Goal: Task Accomplishment & Management: Manage account settings

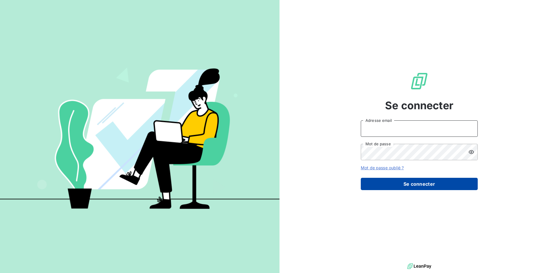
type input "[EMAIL_ADDRESS][DOMAIN_NAME]"
click at [409, 183] on button "Se connecter" at bounding box center [419, 183] width 117 height 12
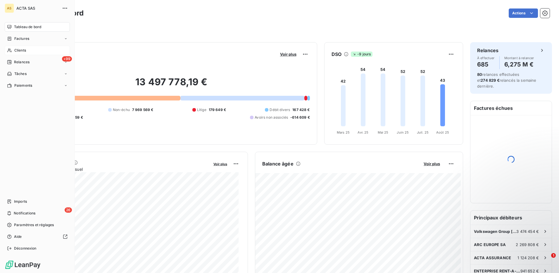
click at [28, 50] on div "Clients" at bounding box center [37, 50] width 65 height 9
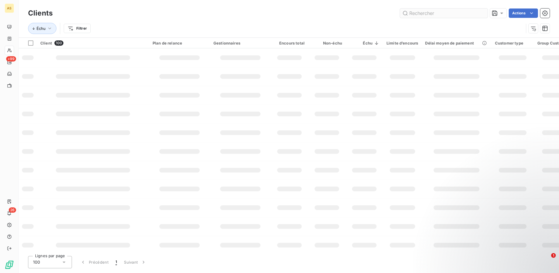
click at [423, 13] on input "text" at bounding box center [444, 12] width 88 height 9
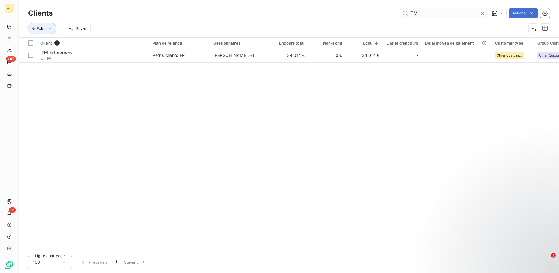
type input "ITM"
click at [422, 11] on input "ITM" at bounding box center [444, 12] width 88 height 9
click at [480, 13] on icon at bounding box center [483, 13] width 6 height 6
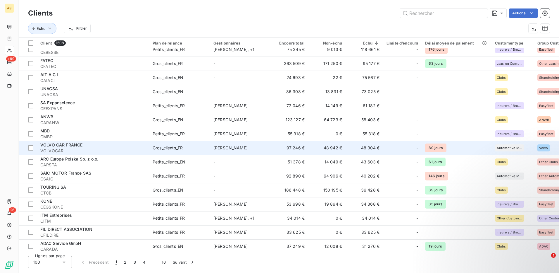
scroll to position [205, 0]
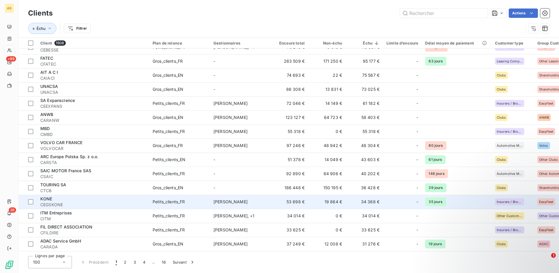
click at [143, 202] on span "CEGSKONE" at bounding box center [92, 204] width 105 height 6
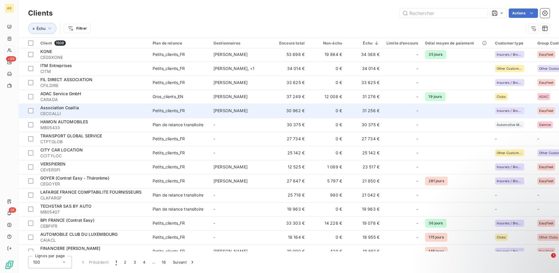
scroll to position [351, 0]
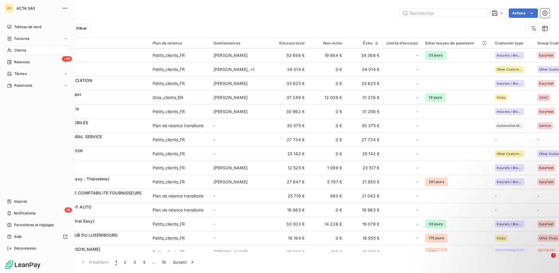
click at [21, 51] on span "Clients" at bounding box center [20, 50] width 12 height 5
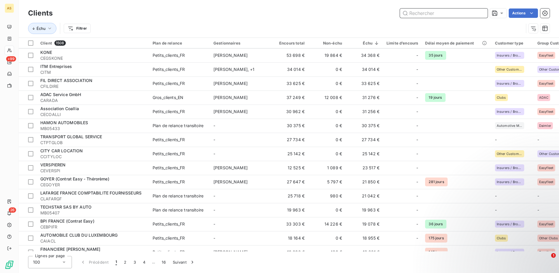
click at [418, 13] on input "text" at bounding box center [444, 12] width 88 height 9
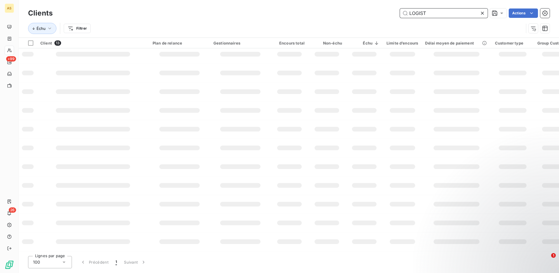
scroll to position [0, 0]
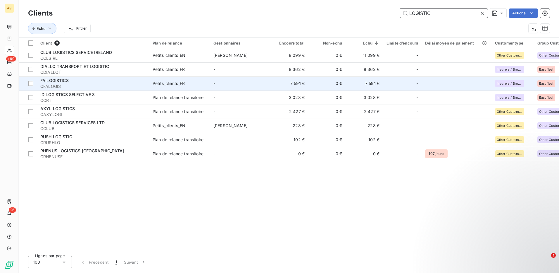
type input "LOGISTIC"
click at [154, 81] on div "Petits_clients_FR" at bounding box center [169, 83] width 32 height 6
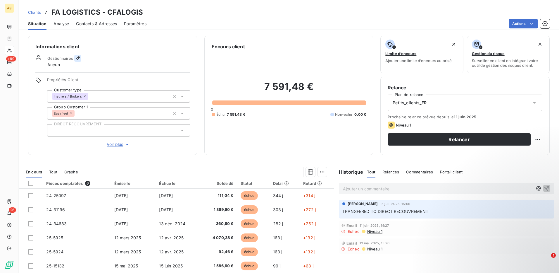
click at [76, 59] on icon "button" at bounding box center [78, 58] width 6 height 6
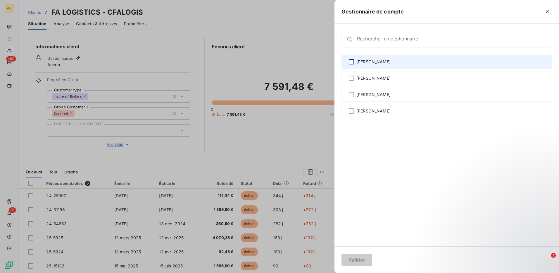
click at [353, 62] on div at bounding box center [351, 61] width 5 height 5
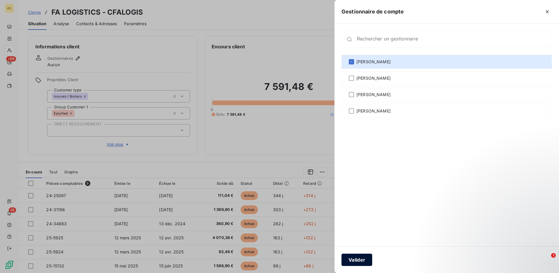
click at [363, 259] on button "Valider" at bounding box center [357, 259] width 31 height 12
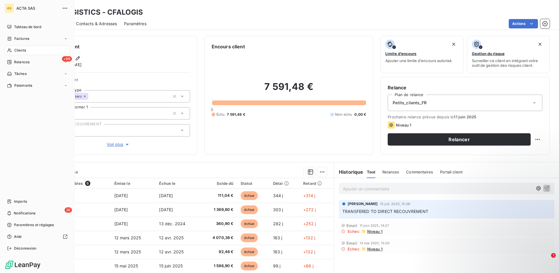
click at [15, 50] on span "Clients" at bounding box center [20, 50] width 12 height 5
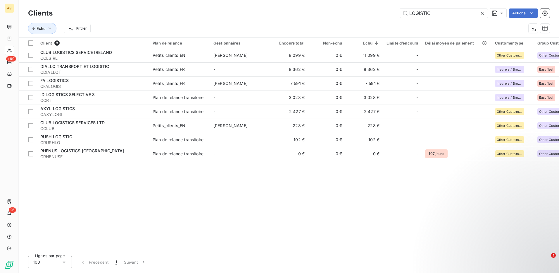
drag, startPoint x: 434, startPoint y: 15, endPoint x: 389, endPoint y: 10, distance: 45.6
click at [389, 10] on div "LOGISTIC Actions" at bounding box center [305, 12] width 490 height 9
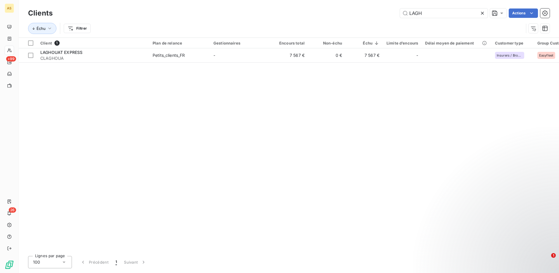
type input "LAGH"
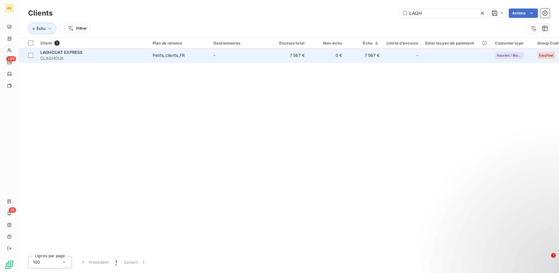
click at [183, 51] on td "Petits_clients_FR" at bounding box center [179, 55] width 61 height 14
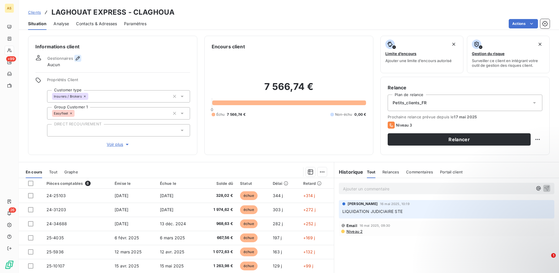
click at [79, 58] on icon "button" at bounding box center [78, 58] width 6 height 6
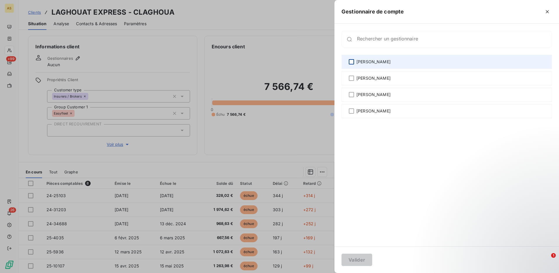
click at [353, 63] on div at bounding box center [351, 61] width 5 height 5
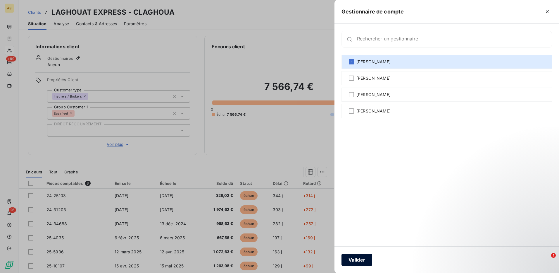
click at [361, 257] on button "Valider" at bounding box center [357, 259] width 31 height 12
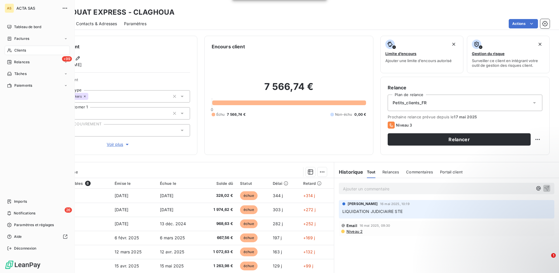
click at [19, 49] on span "Clients" at bounding box center [20, 50] width 12 height 5
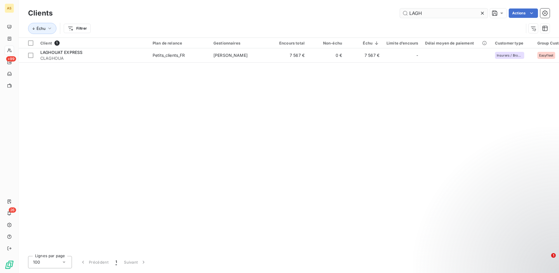
drag, startPoint x: 431, startPoint y: 14, endPoint x: 405, endPoint y: 13, distance: 26.6
click at [405, 13] on input "LAGH" at bounding box center [444, 12] width 88 height 9
type input "APOP"
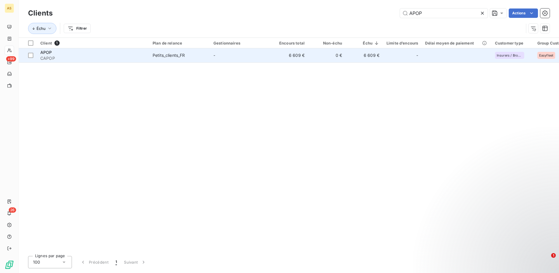
click at [185, 56] on div "Petits_clients_FR" at bounding box center [169, 55] width 32 height 6
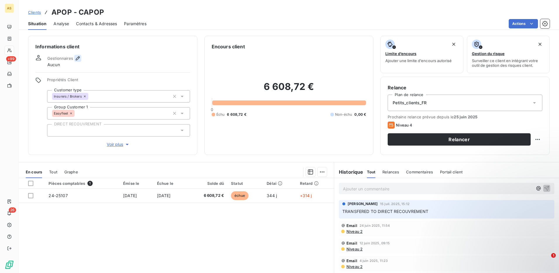
click at [77, 57] on icon "button" at bounding box center [78, 58] width 4 height 4
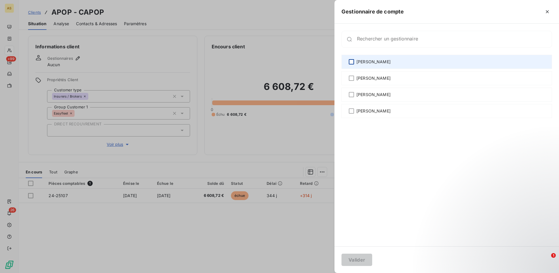
click at [352, 61] on div at bounding box center [351, 61] width 5 height 5
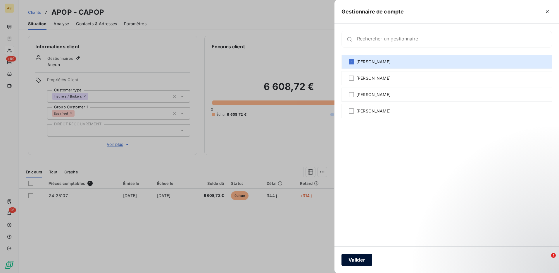
click at [360, 260] on button "Valider" at bounding box center [357, 259] width 31 height 12
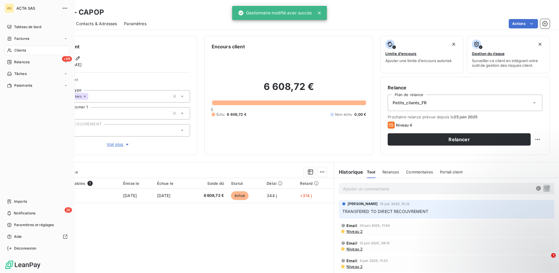
click at [21, 48] on span "Clients" at bounding box center [20, 50] width 12 height 5
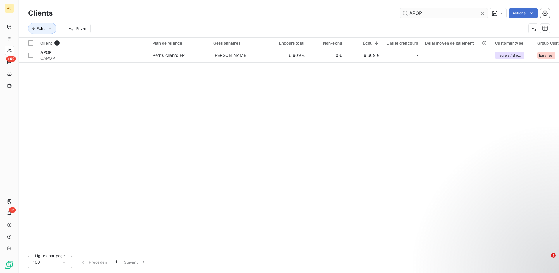
drag, startPoint x: 423, startPoint y: 11, endPoint x: 403, endPoint y: 10, distance: 20.2
click at [403, 10] on input "APOP" at bounding box center [444, 12] width 88 height 9
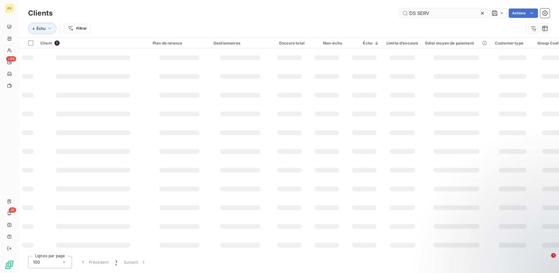
type input "DS SERV"
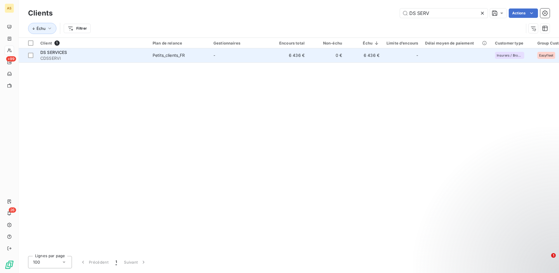
click at [180, 57] on div "Petits_clients_FR" at bounding box center [169, 55] width 32 height 6
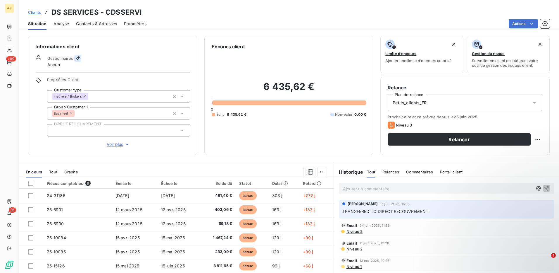
click at [80, 59] on icon "button" at bounding box center [78, 58] width 6 height 6
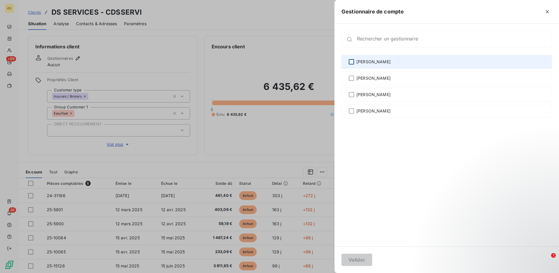
click at [351, 63] on div at bounding box center [351, 61] width 5 height 5
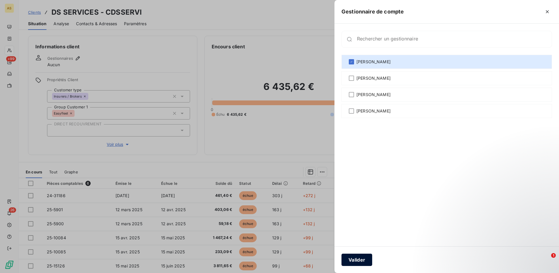
click at [359, 259] on button "Valider" at bounding box center [357, 259] width 31 height 12
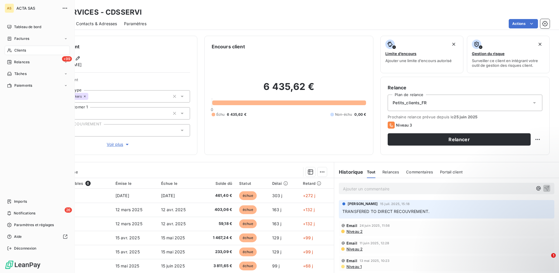
click at [26, 51] on span "Clients" at bounding box center [20, 50] width 12 height 5
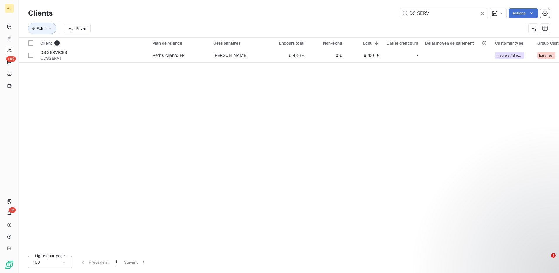
drag, startPoint x: 426, startPoint y: 11, endPoint x: 400, endPoint y: 6, distance: 25.9
click at [401, 6] on div "Clients DS SERV Actions Échu Filtrer" at bounding box center [289, 18] width 540 height 37
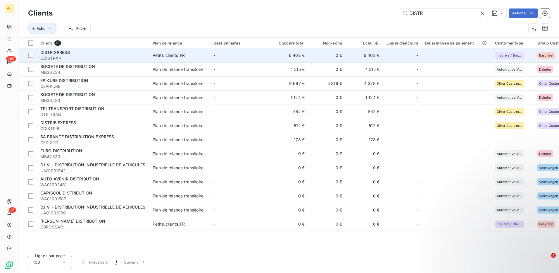
type input "DISTR"
click at [181, 54] on div "Petits_clients_FR" at bounding box center [169, 55] width 32 height 6
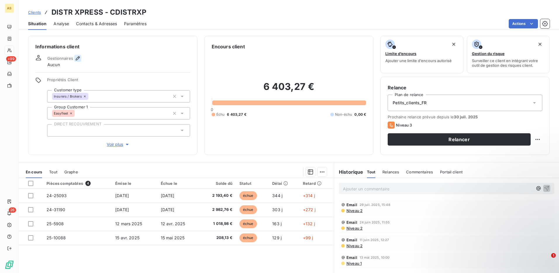
click at [76, 58] on icon "button" at bounding box center [78, 58] width 4 height 4
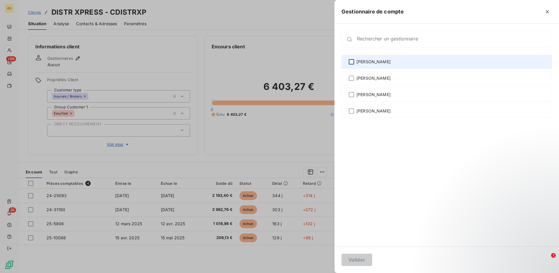
click at [353, 60] on div at bounding box center [351, 61] width 5 height 5
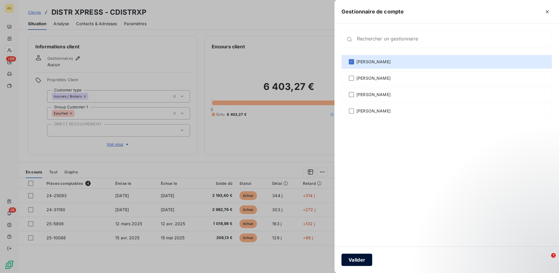
click at [364, 258] on button "Valider" at bounding box center [357, 259] width 31 height 12
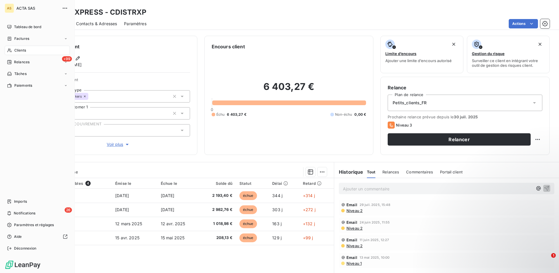
click at [22, 50] on span "Clients" at bounding box center [20, 50] width 12 height 5
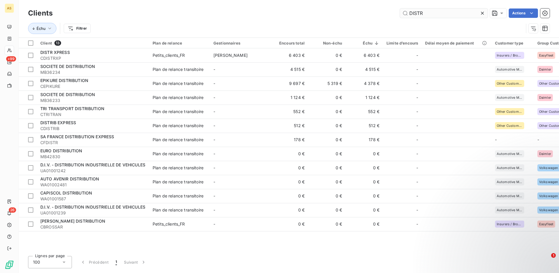
drag, startPoint x: 423, startPoint y: 13, endPoint x: 404, endPoint y: 11, distance: 18.6
click at [405, 11] on input "DISTR" at bounding box center [444, 12] width 88 height 9
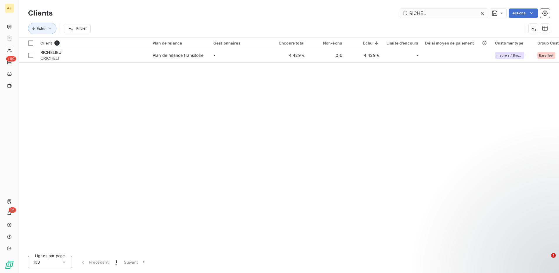
type input "RICHEL"
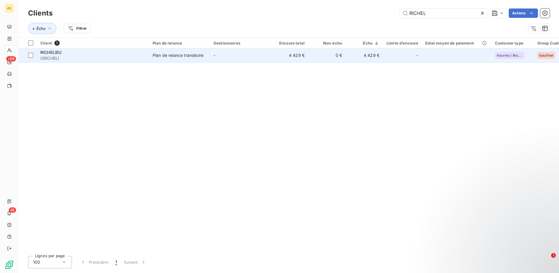
click at [96, 58] on span "CRICHELI" at bounding box center [92, 58] width 105 height 6
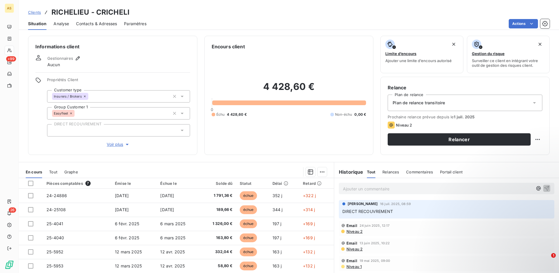
click at [532, 102] on icon at bounding box center [535, 103] width 6 height 6
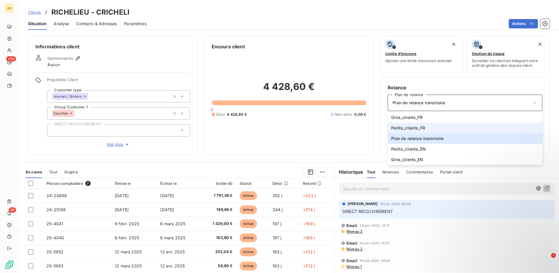
click at [415, 124] on li "Petits_clients_FR" at bounding box center [465, 128] width 155 height 11
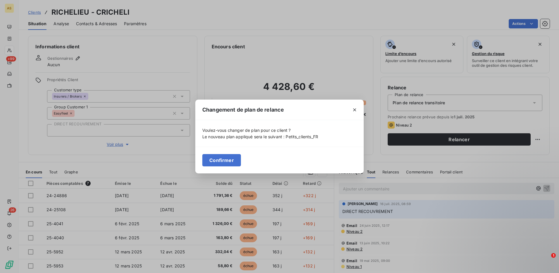
drag, startPoint x: 220, startPoint y: 161, endPoint x: 206, endPoint y: 154, distance: 16.2
click at [220, 162] on button "Confirmer" at bounding box center [221, 160] width 39 height 12
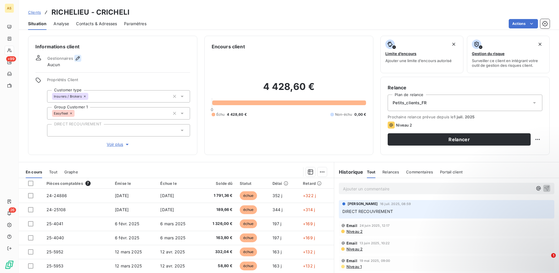
click at [76, 58] on icon "button" at bounding box center [78, 58] width 6 height 6
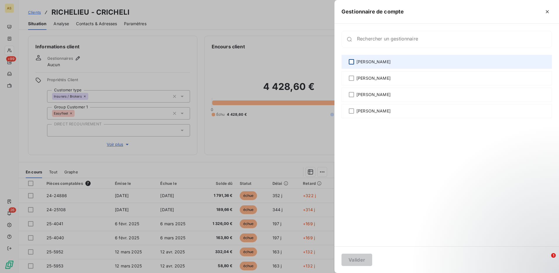
click at [354, 60] on div at bounding box center [351, 61] width 5 height 5
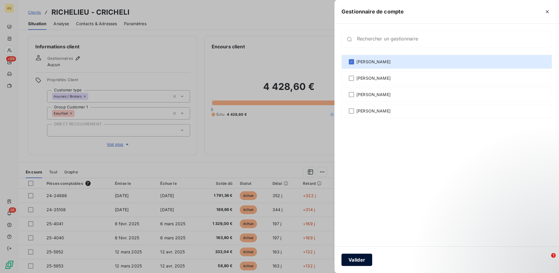
click at [361, 260] on button "Valider" at bounding box center [357, 259] width 31 height 12
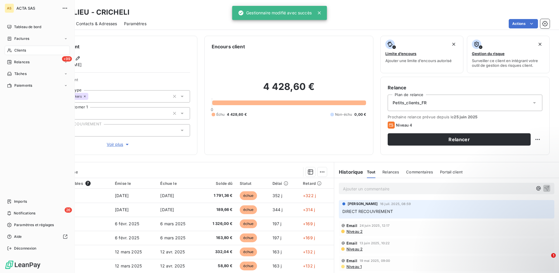
click at [22, 51] on span "Clients" at bounding box center [20, 50] width 12 height 5
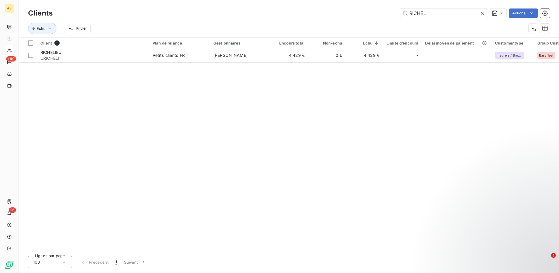
drag, startPoint x: 427, startPoint y: 14, endPoint x: 402, endPoint y: 8, distance: 25.8
click at [402, 8] on div "Clients RICHEL Actions" at bounding box center [289, 13] width 522 height 12
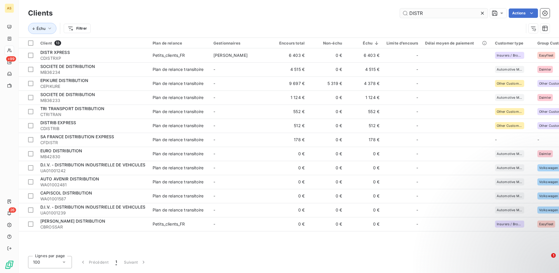
drag, startPoint x: 423, startPoint y: 11, endPoint x: 411, endPoint y: 10, distance: 11.7
click at [411, 10] on input "DISTR" at bounding box center [444, 12] width 88 height 9
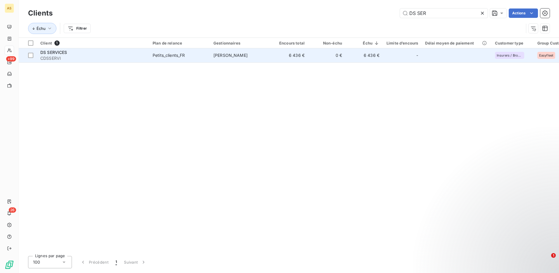
type input "DS SER"
click at [93, 53] on div "DS SERVICES" at bounding box center [92, 52] width 105 height 6
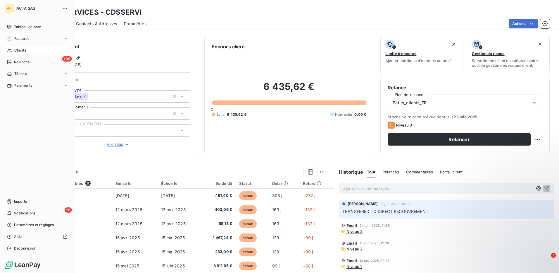
click at [14, 49] on span "Clients" at bounding box center [20, 50] width 12 height 5
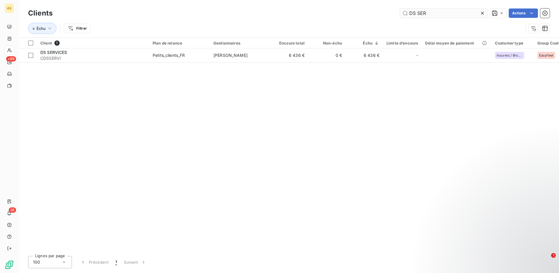
drag, startPoint x: 430, startPoint y: 14, endPoint x: 404, endPoint y: 8, distance: 26.4
click at [404, 8] on input "DS SER" at bounding box center [444, 12] width 88 height 9
drag, startPoint x: 449, startPoint y: 15, endPoint x: 408, endPoint y: 13, distance: 40.1
click at [408, 13] on input "OUI TRANSPO" at bounding box center [444, 12] width 88 height 9
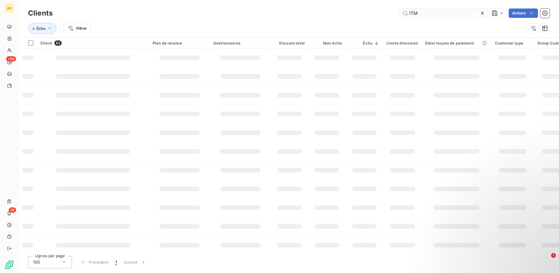
type input "ITM"
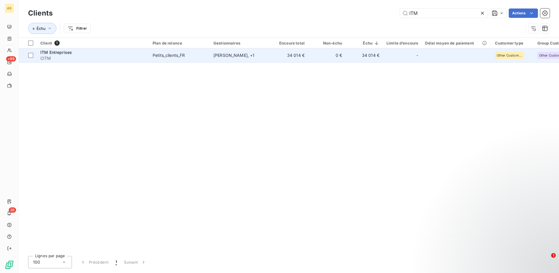
click at [112, 53] on div "ITM Entreprises" at bounding box center [92, 52] width 105 height 6
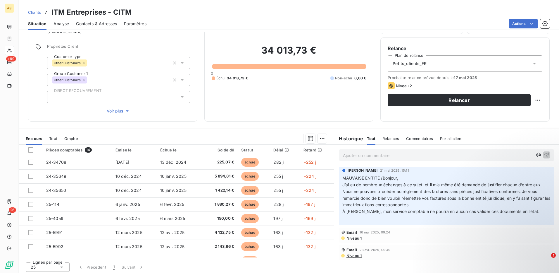
scroll to position [41, 0]
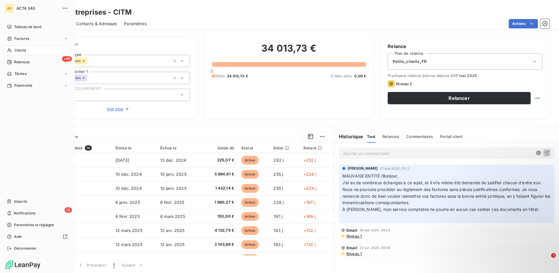
click at [18, 51] on span "Clients" at bounding box center [20, 50] width 12 height 5
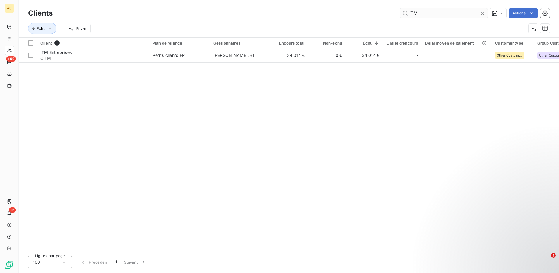
drag, startPoint x: 427, startPoint y: 14, endPoint x: 402, endPoint y: 16, distance: 25.2
click at [402, 16] on input "ITM" at bounding box center [444, 12] width 88 height 9
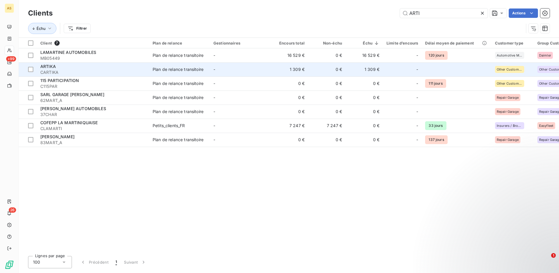
type input "ARTI"
click at [185, 68] on div "Plan de relance transitoire" at bounding box center [178, 69] width 51 height 6
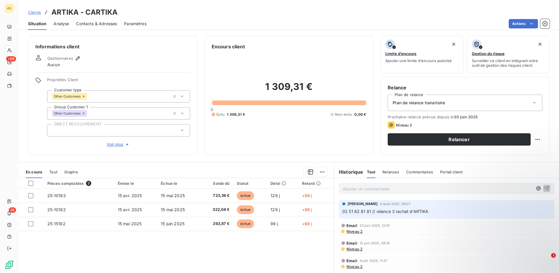
click at [103, 23] on span "Contacts & Adresses" at bounding box center [96, 24] width 41 height 6
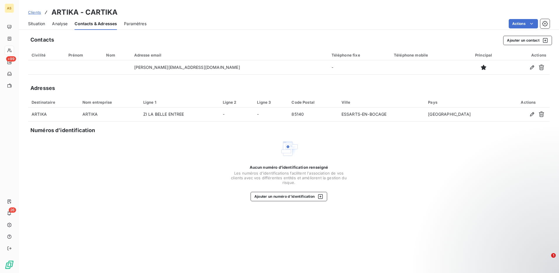
click at [38, 26] on span "Situation" at bounding box center [36, 24] width 17 height 6
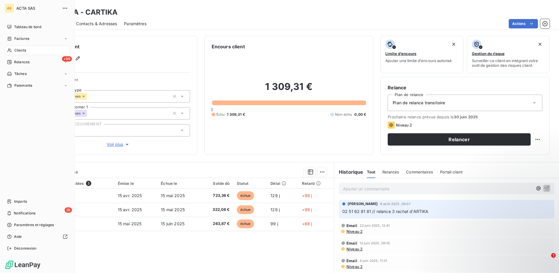
click at [22, 51] on span "Clients" at bounding box center [20, 50] width 12 height 5
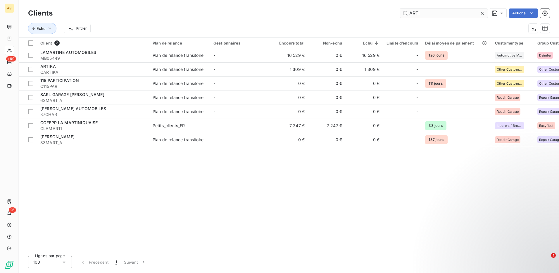
drag, startPoint x: 419, startPoint y: 13, endPoint x: 410, endPoint y: 12, distance: 9.1
click at [410, 12] on input "ARTI" at bounding box center [444, 12] width 88 height 9
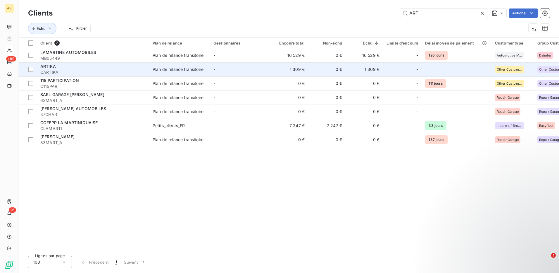
click at [174, 72] on div "Plan de relance transitoire" at bounding box center [178, 69] width 51 height 6
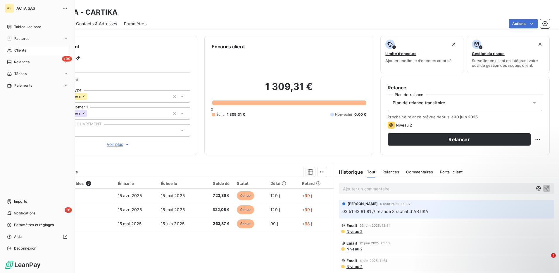
click at [20, 51] on span "Clients" at bounding box center [20, 50] width 12 height 5
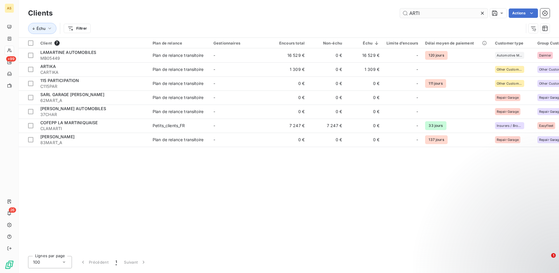
drag, startPoint x: 425, startPoint y: 14, endPoint x: 411, endPoint y: 12, distance: 14.4
click at [411, 12] on input "ARTI" at bounding box center [444, 12] width 88 height 9
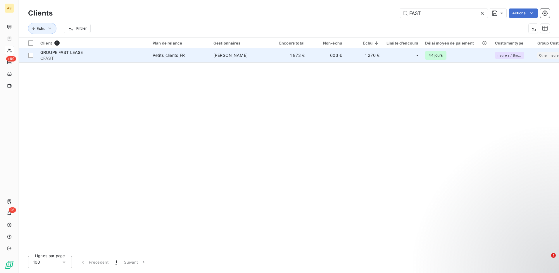
type input "FAST"
click at [165, 58] on td "Petits_clients_FR" at bounding box center [179, 55] width 61 height 14
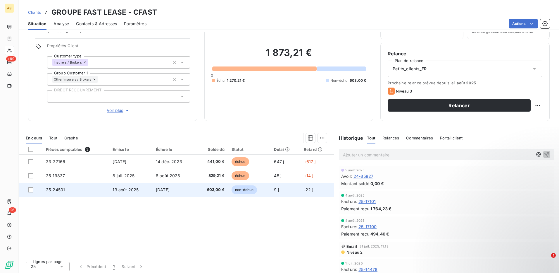
scroll to position [35, 0]
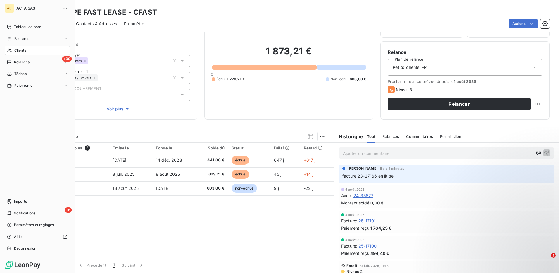
drag, startPoint x: 19, startPoint y: 48, endPoint x: 71, endPoint y: 34, distance: 53.9
click at [19, 48] on span "Clients" at bounding box center [20, 50] width 12 height 5
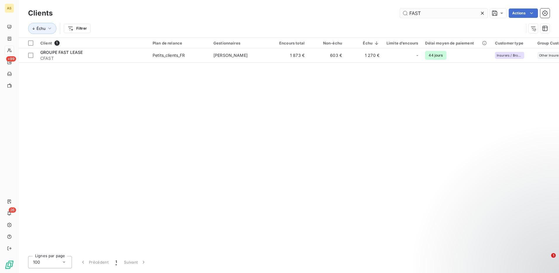
drag, startPoint x: 419, startPoint y: 13, endPoint x: 410, endPoint y: 13, distance: 8.8
click at [410, 13] on input "FAST" at bounding box center [444, 12] width 88 height 9
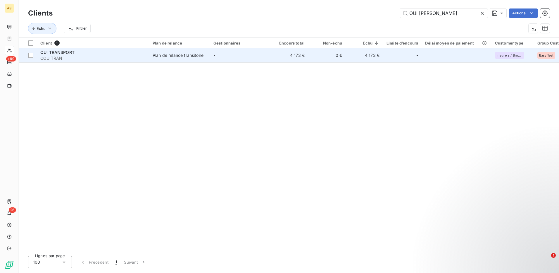
type input "OUI [PERSON_NAME]"
click at [163, 53] on div "Plan de relance transitoire" at bounding box center [178, 55] width 51 height 6
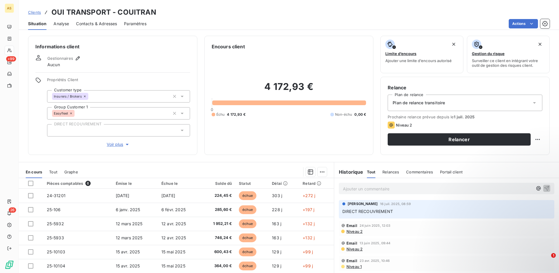
click at [532, 104] on icon at bounding box center [535, 103] width 6 height 6
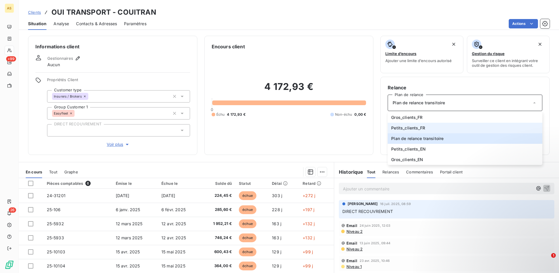
click at [420, 127] on span "Petits_clients_FR" at bounding box center [408, 128] width 34 height 6
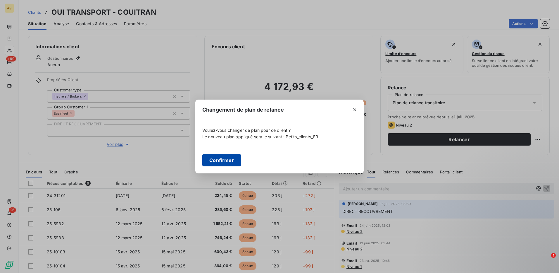
click at [228, 162] on button "Confirmer" at bounding box center [221, 160] width 39 height 12
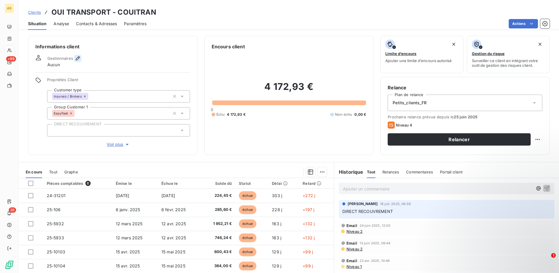
click at [74, 59] on button "button" at bounding box center [77, 58] width 7 height 7
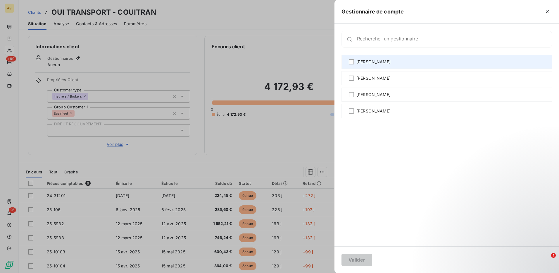
click at [355, 61] on div "[PERSON_NAME]" at bounding box center [447, 62] width 211 height 14
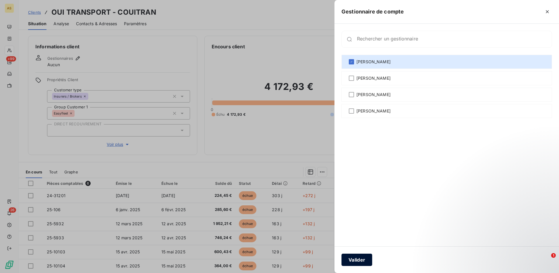
click at [354, 262] on button "Valider" at bounding box center [357, 259] width 31 height 12
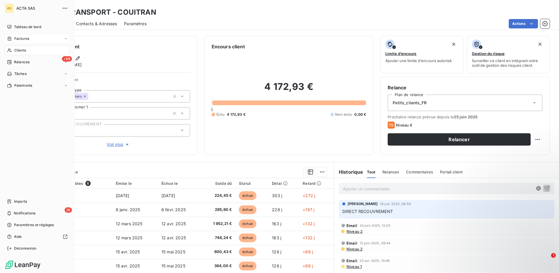
drag, startPoint x: 22, startPoint y: 51, endPoint x: 56, endPoint y: 42, distance: 36.0
click at [22, 51] on span "Clients" at bounding box center [20, 50] width 12 height 5
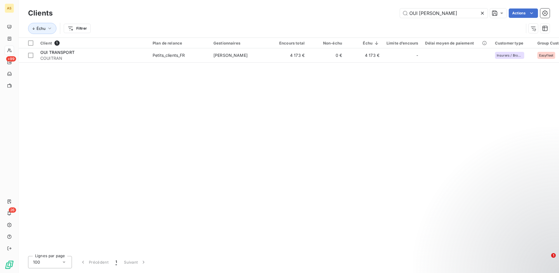
drag, startPoint x: 436, startPoint y: 15, endPoint x: 398, endPoint y: 11, distance: 37.6
click at [398, 11] on div "OUI [PERSON_NAME] Actions" at bounding box center [305, 12] width 490 height 9
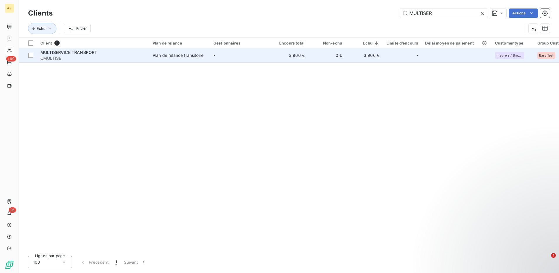
type input "MULTISER"
click at [104, 52] on div "MULTISERVICE TRANSPORT" at bounding box center [92, 52] width 105 height 6
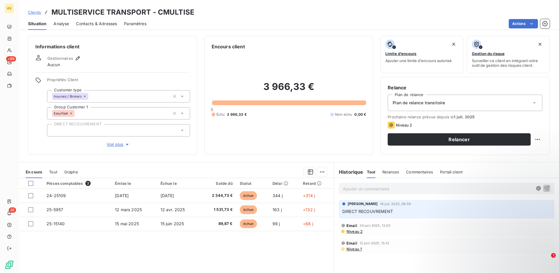
click at [533, 103] on icon at bounding box center [534, 102] width 3 height 1
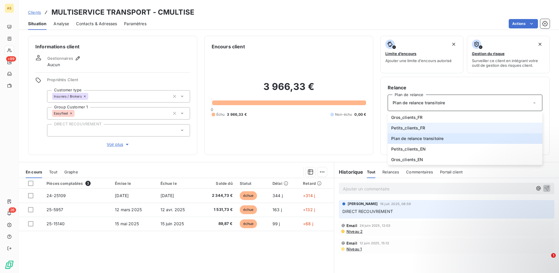
click at [409, 127] on span "Petits_clients_FR" at bounding box center [408, 128] width 34 height 6
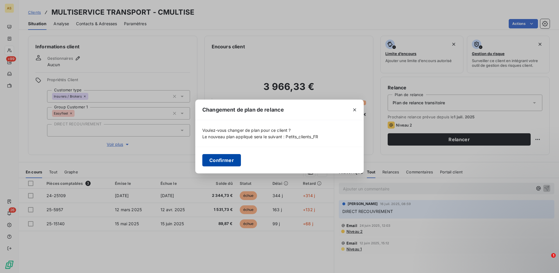
click at [216, 161] on button "Confirmer" at bounding box center [221, 160] width 39 height 12
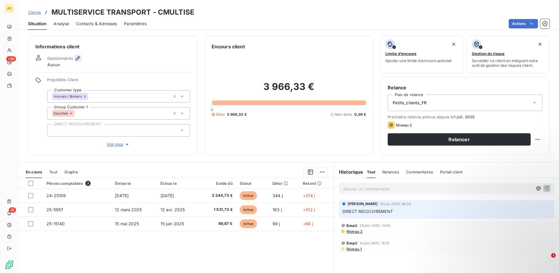
click at [77, 58] on icon "button" at bounding box center [78, 58] width 6 height 6
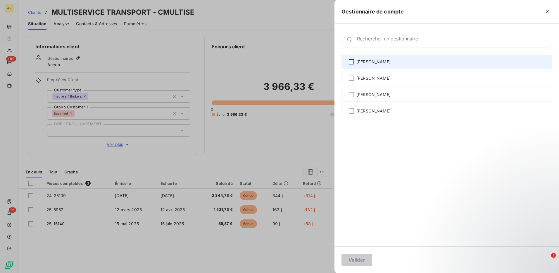
click at [353, 61] on div at bounding box center [351, 61] width 5 height 5
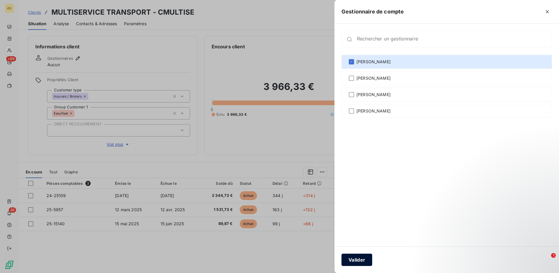
click at [359, 259] on button "Valider" at bounding box center [357, 259] width 31 height 12
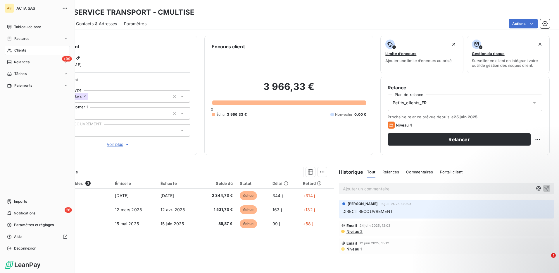
click at [20, 51] on span "Clients" at bounding box center [20, 50] width 12 height 5
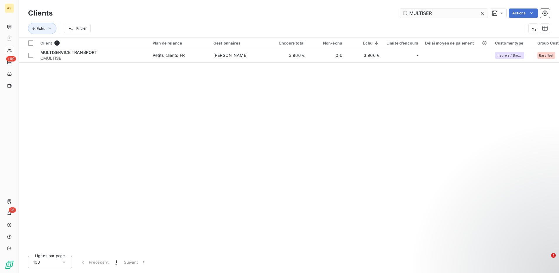
drag, startPoint x: 435, startPoint y: 11, endPoint x: 404, endPoint y: 11, distance: 31.3
click at [404, 11] on input "MULTISER" at bounding box center [444, 12] width 88 height 9
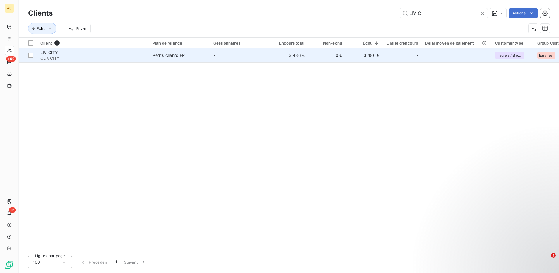
type input "LIV CI"
click at [139, 52] on div "LIV CITY" at bounding box center [92, 52] width 105 height 6
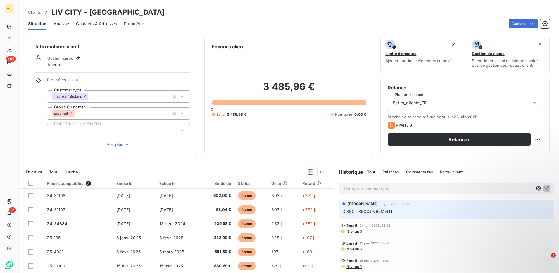
click at [75, 62] on div "Gestionnaires Aucun" at bounding box center [64, 61] width 34 height 13
click at [75, 57] on icon "button" at bounding box center [78, 58] width 6 height 6
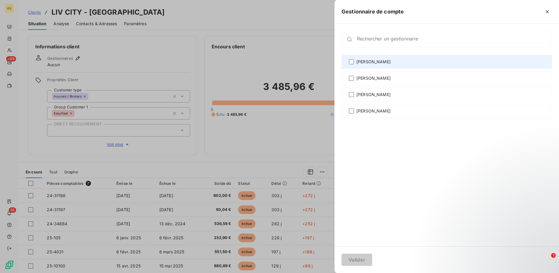
click at [358, 60] on span "[PERSON_NAME]" at bounding box center [373, 62] width 34 height 6
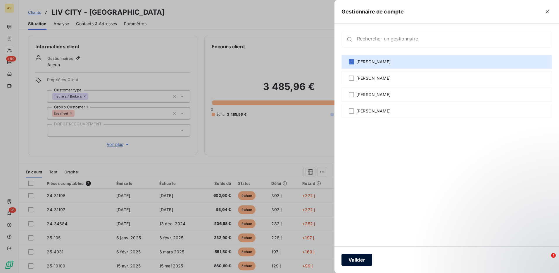
click at [363, 258] on button "Valider" at bounding box center [357, 259] width 31 height 12
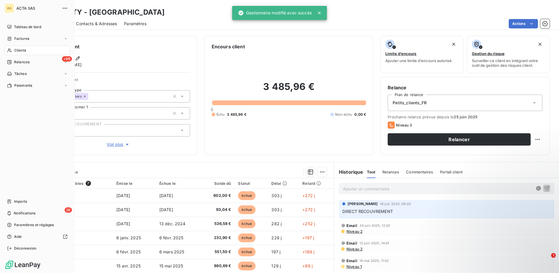
drag, startPoint x: 12, startPoint y: 49, endPoint x: 67, endPoint y: 45, distance: 55.4
click at [12, 49] on div "Clients" at bounding box center [37, 50] width 65 height 9
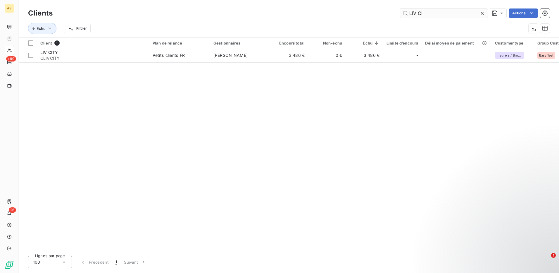
drag, startPoint x: 407, startPoint y: 11, endPoint x: 401, endPoint y: 9, distance: 6.2
click at [403, 10] on input "LIV CI" at bounding box center [444, 12] width 88 height 9
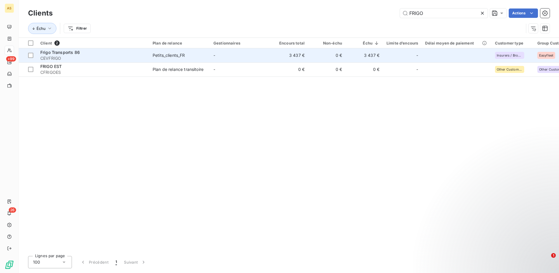
type input "FRIGO"
click at [152, 53] on td "Petits_clients_FR" at bounding box center [179, 55] width 61 height 14
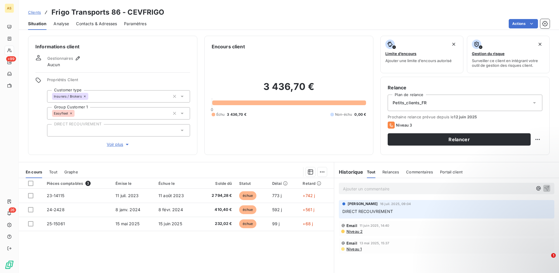
click at [70, 60] on span "Gestionnaires" at bounding box center [60, 58] width 26 height 5
click at [67, 59] on span "Gestionnaires" at bounding box center [60, 58] width 26 height 5
click at [74, 56] on button "button" at bounding box center [77, 58] width 7 height 7
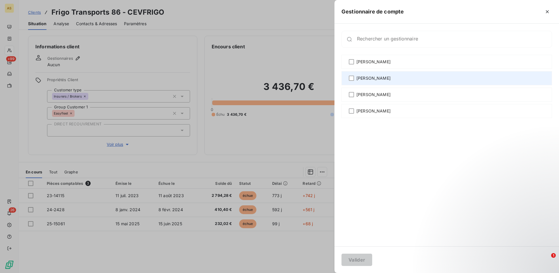
drag, startPoint x: 353, startPoint y: 60, endPoint x: 381, endPoint y: 79, distance: 34.0
click at [353, 60] on div at bounding box center [351, 61] width 5 height 5
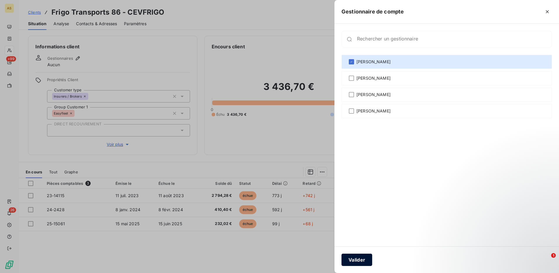
click at [358, 257] on button "Valider" at bounding box center [357, 259] width 31 height 12
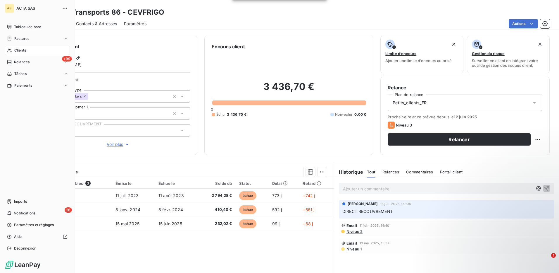
click at [17, 50] on span "Clients" at bounding box center [20, 50] width 12 height 5
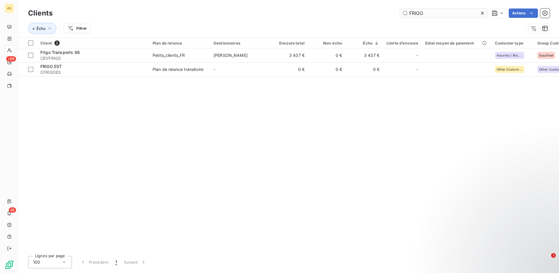
drag, startPoint x: 425, startPoint y: 15, endPoint x: 406, endPoint y: 11, distance: 19.3
click at [406, 11] on input "FRIGO" at bounding box center [444, 12] width 88 height 9
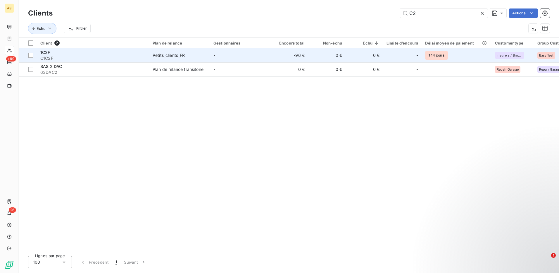
type input "C2"
click at [179, 54] on div "Petits_clients_FR" at bounding box center [169, 55] width 32 height 6
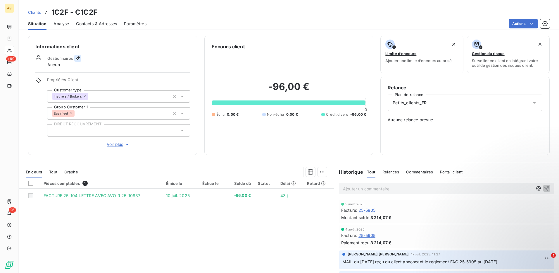
click at [75, 57] on icon "button" at bounding box center [78, 58] width 6 height 6
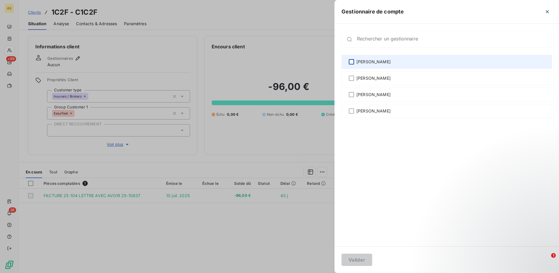
click at [353, 61] on div at bounding box center [351, 61] width 5 height 5
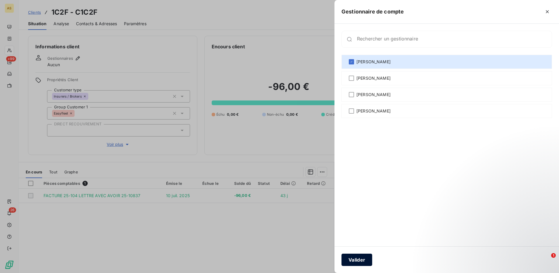
click at [361, 260] on button "Valider" at bounding box center [357, 259] width 31 height 12
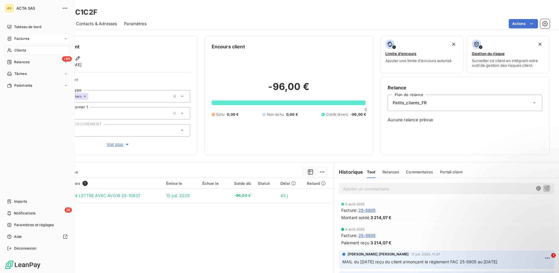
drag, startPoint x: 24, startPoint y: 50, endPoint x: 36, endPoint y: 42, distance: 14.2
click at [24, 50] on span "Clients" at bounding box center [20, 50] width 12 height 5
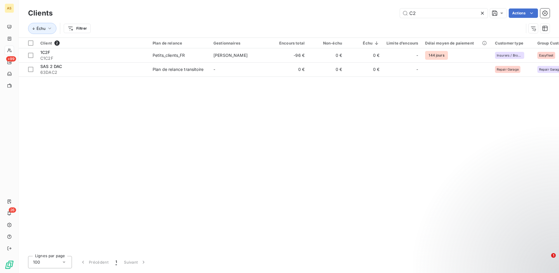
drag, startPoint x: 419, startPoint y: 14, endPoint x: 399, endPoint y: 11, distance: 20.7
click at [399, 12] on div "C2 Actions" at bounding box center [305, 12] width 490 height 9
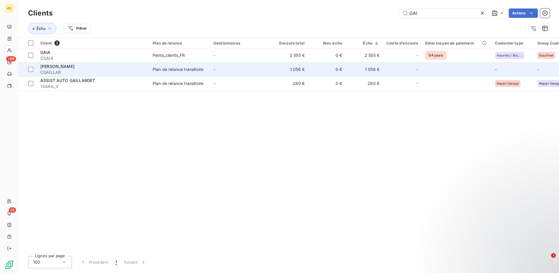
type input "GAI"
click at [152, 69] on td "Plan de relance transitoire" at bounding box center [179, 69] width 61 height 14
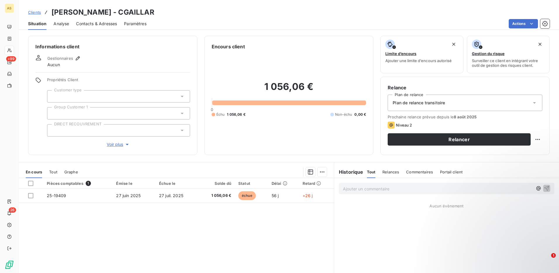
click at [94, 24] on span "Contacts & Adresses" at bounding box center [96, 24] width 41 height 6
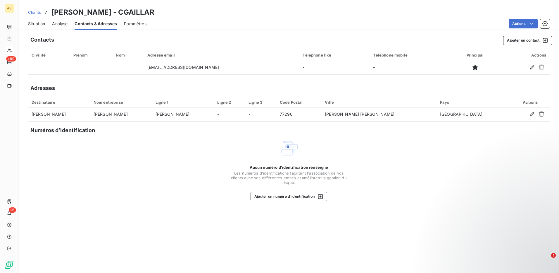
click at [41, 25] on span "Situation" at bounding box center [36, 24] width 17 height 6
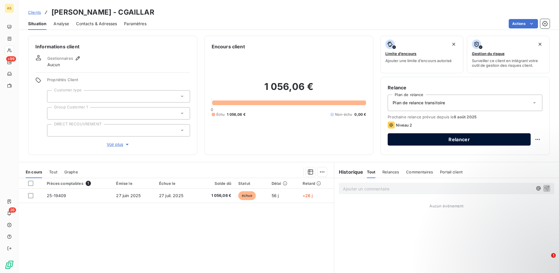
click at [446, 137] on button "Relancer" at bounding box center [459, 139] width 143 height 12
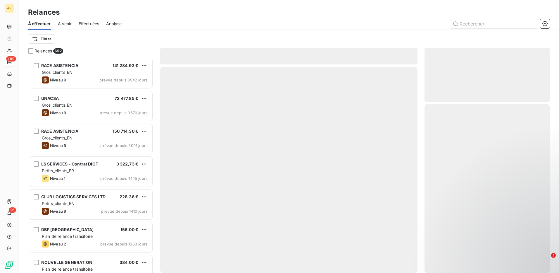
scroll to position [211, 121]
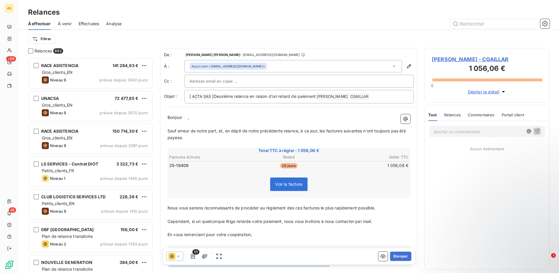
click at [178, 255] on icon at bounding box center [178, 255] width 3 height 1
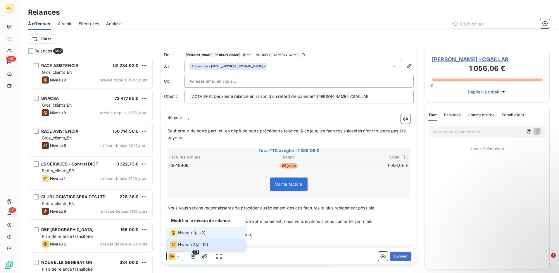
click at [185, 232] on span "Niveau 1" at bounding box center [186, 233] width 17 height 6
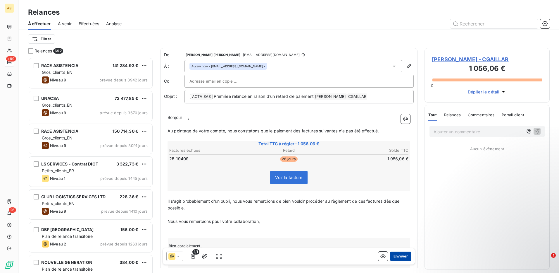
click at [398, 258] on button "Envoyer" at bounding box center [400, 255] width 21 height 9
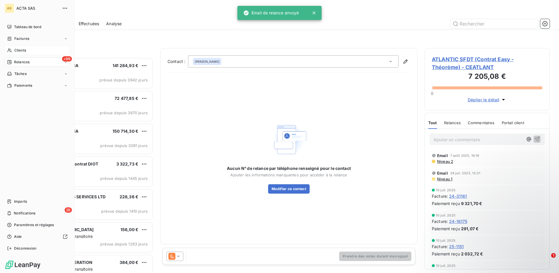
click at [17, 48] on span "Clients" at bounding box center [20, 50] width 12 height 5
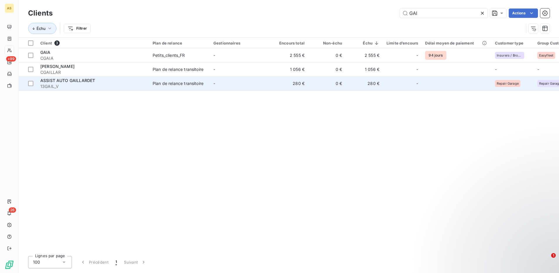
click at [84, 81] on span "ASSIST AUTO GAILLARDET" at bounding box center [67, 80] width 55 height 5
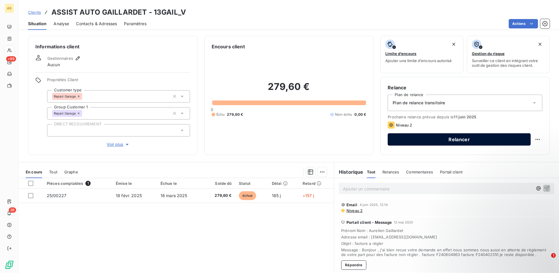
click at [454, 141] on button "Relancer" at bounding box center [459, 139] width 143 height 12
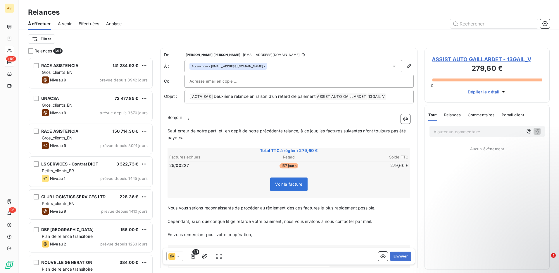
scroll to position [211, 121]
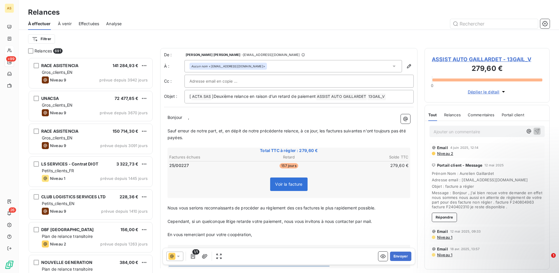
click at [182, 254] on div at bounding box center [174, 255] width 17 height 9
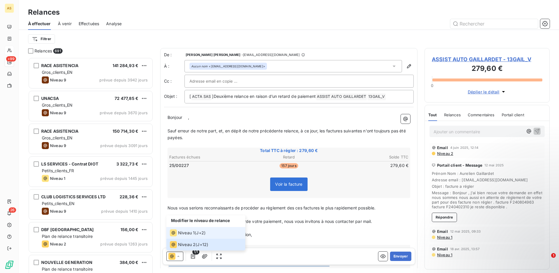
click at [178, 229] on div "Niveau 1" at bounding box center [182, 232] width 25 height 7
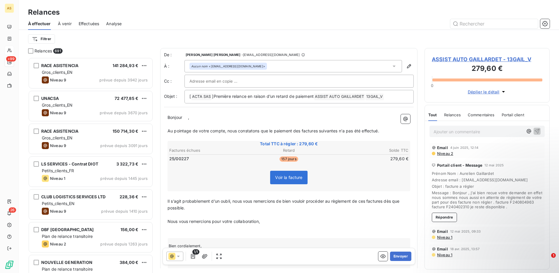
click at [284, 178] on span "Voir la facture" at bounding box center [288, 177] width 27 height 5
click at [391, 253] on button "Envoyer" at bounding box center [400, 255] width 21 height 9
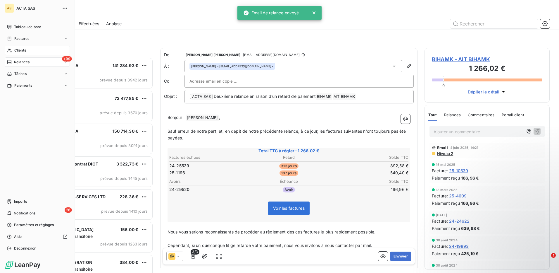
click at [22, 48] on span "Clients" at bounding box center [20, 50] width 12 height 5
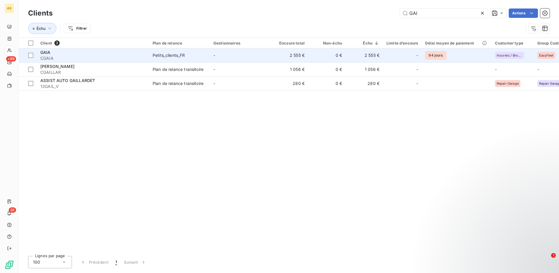
click at [170, 56] on div "Petits_clients_FR" at bounding box center [169, 55] width 32 height 6
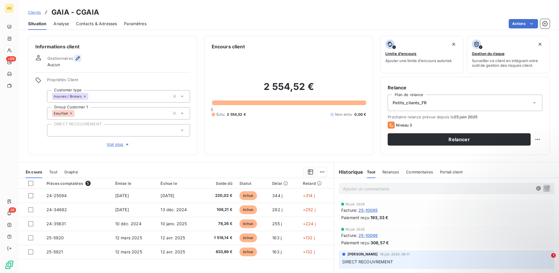
click at [74, 56] on button "button" at bounding box center [77, 58] width 7 height 7
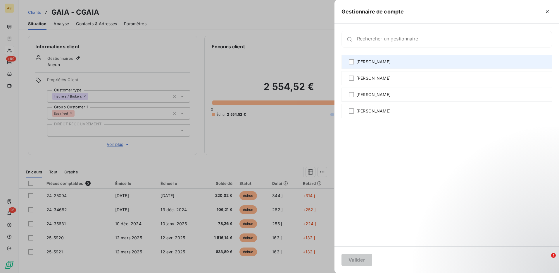
click at [355, 63] on div "[PERSON_NAME]" at bounding box center [447, 62] width 211 height 14
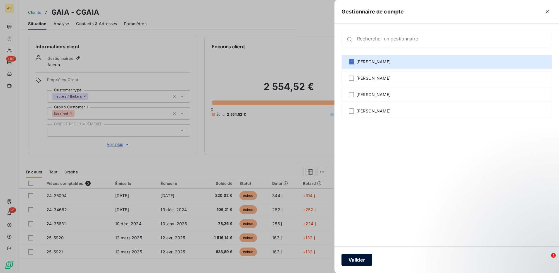
click at [370, 259] on button "Valider" at bounding box center [357, 259] width 31 height 12
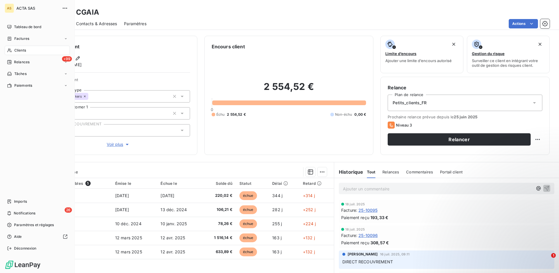
click at [17, 50] on span "Clients" at bounding box center [20, 50] width 12 height 5
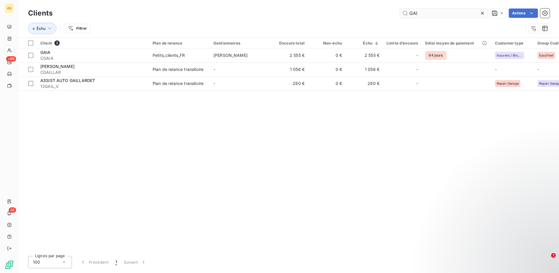
drag, startPoint x: 422, startPoint y: 15, endPoint x: 408, endPoint y: 12, distance: 14.3
click at [408, 12] on input "GAI" at bounding box center [444, 12] width 88 height 9
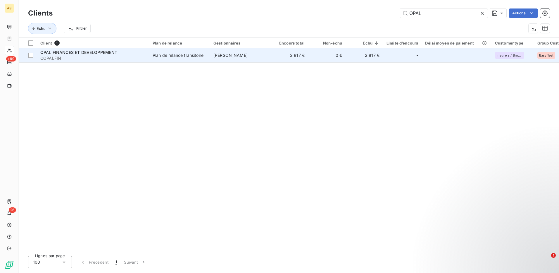
type input "OPAL"
click at [187, 55] on div "Plan de relance transitoire" at bounding box center [178, 55] width 51 height 6
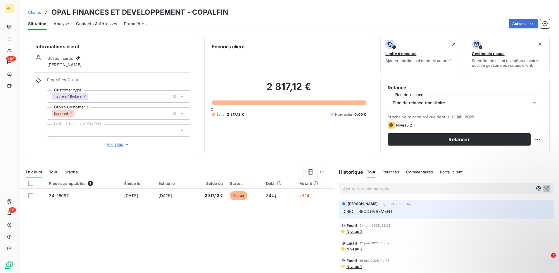
drag, startPoint x: 534, startPoint y: 104, endPoint x: 517, endPoint y: 104, distance: 17.3
click at [534, 104] on div "Plan de relance transitoire" at bounding box center [465, 102] width 155 height 16
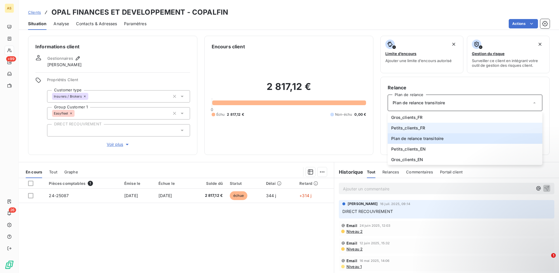
click at [409, 128] on span "Petits_clients_FR" at bounding box center [408, 128] width 34 height 6
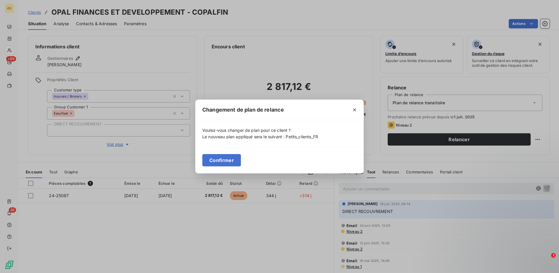
drag, startPoint x: 229, startPoint y: 158, endPoint x: 195, endPoint y: 131, distance: 43.3
click at [228, 158] on button "Confirmer" at bounding box center [221, 160] width 39 height 12
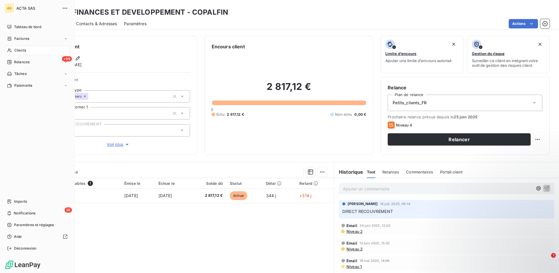
click at [19, 51] on span "Clients" at bounding box center [20, 50] width 12 height 5
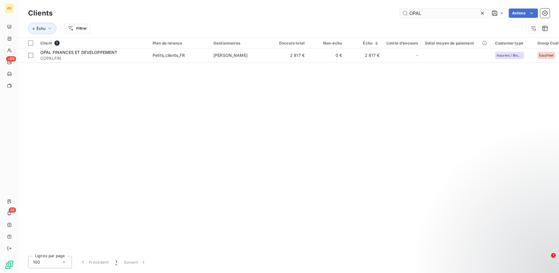
click at [403, 11] on input "OPAL" at bounding box center [444, 12] width 88 height 9
drag, startPoint x: 417, startPoint y: 12, endPoint x: 410, endPoint y: 13, distance: 6.8
click at [410, 13] on input "OPAL" at bounding box center [444, 12] width 88 height 9
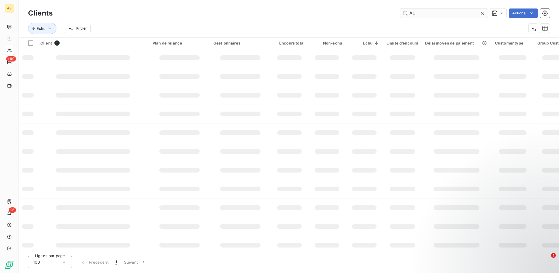
type input "L"
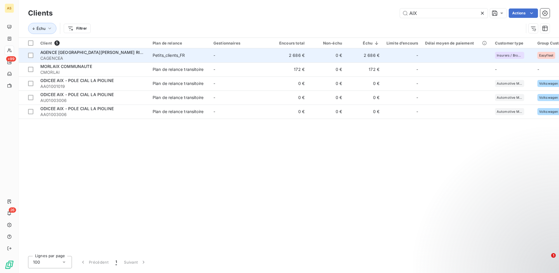
type input "AIX"
click at [99, 55] on span "CAGENCEA" at bounding box center [92, 58] width 105 height 6
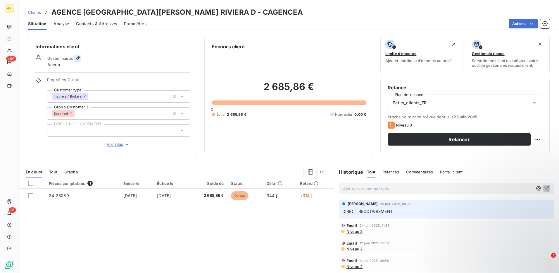
click at [77, 58] on icon "button" at bounding box center [78, 58] width 4 height 4
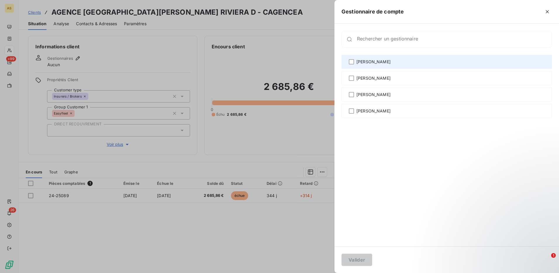
click at [356, 62] on div "[PERSON_NAME]" at bounding box center [447, 62] width 211 height 14
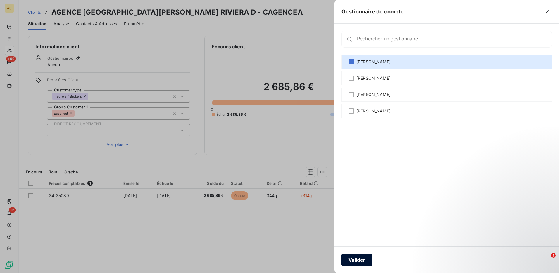
click at [358, 259] on button "Valider" at bounding box center [357, 259] width 31 height 12
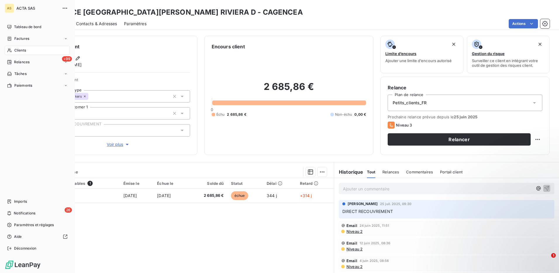
click at [19, 49] on span "Clients" at bounding box center [20, 50] width 12 height 5
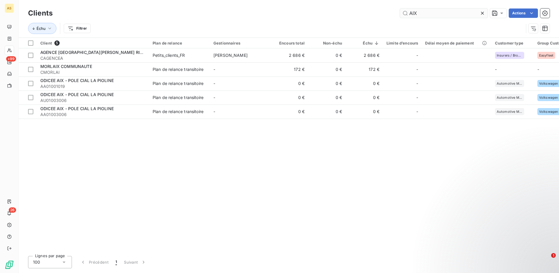
drag, startPoint x: 427, startPoint y: 13, endPoint x: 403, endPoint y: 11, distance: 23.7
click at [403, 11] on input "AIX" at bounding box center [444, 12] width 88 height 9
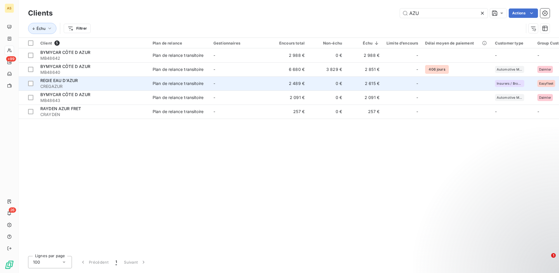
type input "AZU"
click at [98, 82] on div "REGIE EAU D'AZUR" at bounding box center [92, 80] width 105 height 6
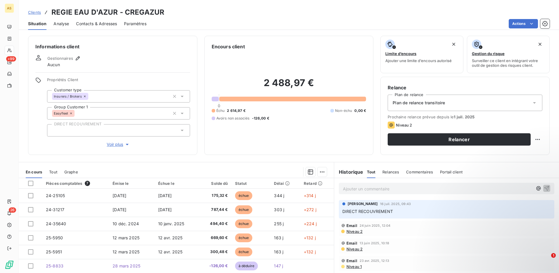
click at [532, 101] on icon at bounding box center [535, 103] width 6 height 6
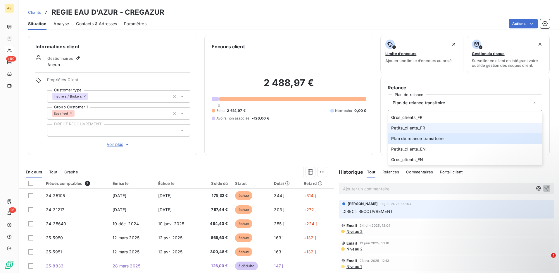
click at [416, 128] on span "Petits_clients_FR" at bounding box center [408, 128] width 34 height 6
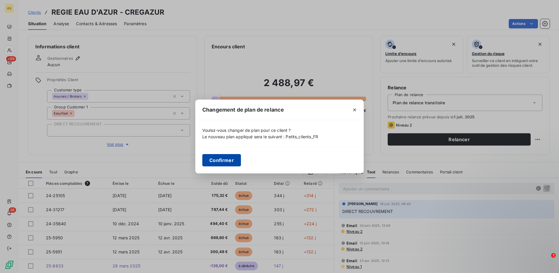
click at [212, 158] on button "Confirmer" at bounding box center [221, 160] width 39 height 12
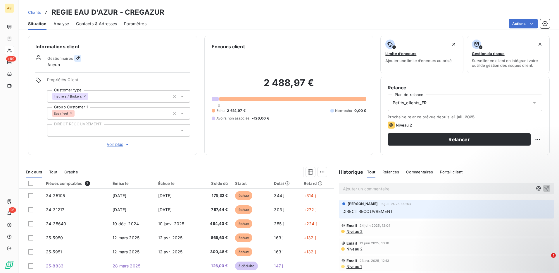
click at [78, 61] on button "button" at bounding box center [77, 58] width 7 height 7
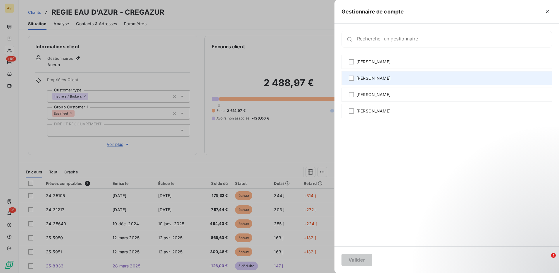
drag, startPoint x: 355, startPoint y: 63, endPoint x: 362, endPoint y: 74, distance: 12.9
click at [356, 63] on div "[PERSON_NAME]" at bounding box center [447, 62] width 211 height 14
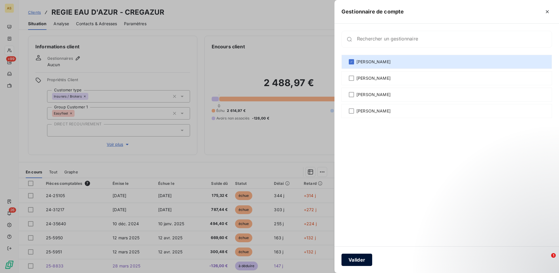
click at [356, 260] on button "Valider" at bounding box center [357, 259] width 31 height 12
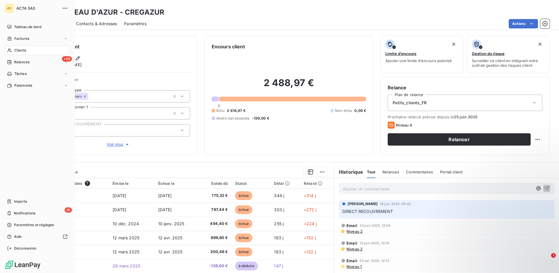
click at [18, 48] on span "Clients" at bounding box center [20, 50] width 12 height 5
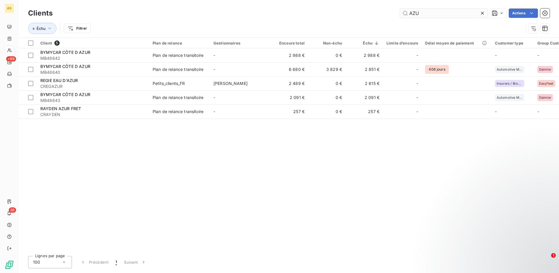
drag, startPoint x: 426, startPoint y: 13, endPoint x: 403, endPoint y: 13, distance: 22.8
click at [403, 13] on input "AZU" at bounding box center [444, 12] width 88 height 9
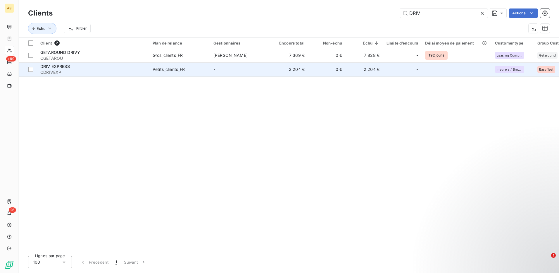
type input "DRIV"
click at [182, 69] on div "Petits_clients_FR" at bounding box center [169, 69] width 32 height 6
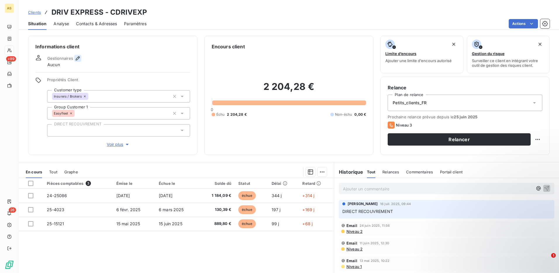
click at [77, 60] on icon "button" at bounding box center [78, 58] width 4 height 4
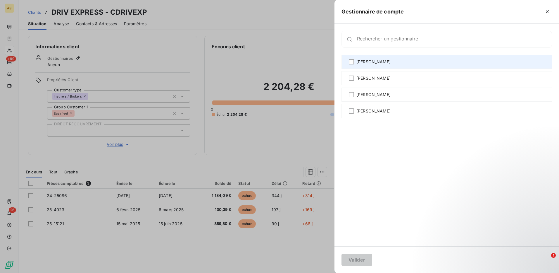
drag, startPoint x: 355, startPoint y: 60, endPoint x: 377, endPoint y: 61, distance: 22.2
click at [355, 61] on div "[PERSON_NAME]" at bounding box center [447, 62] width 211 height 14
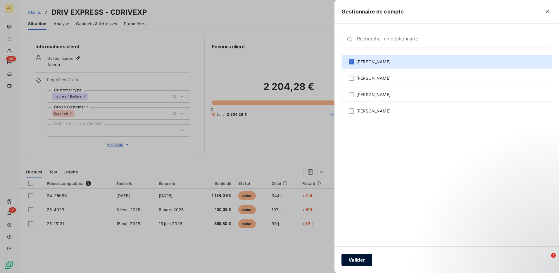
click at [364, 261] on button "Valider" at bounding box center [357, 259] width 31 height 12
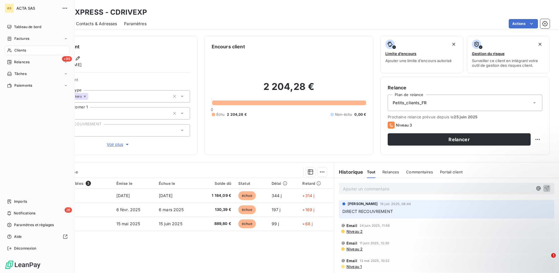
drag, startPoint x: 18, startPoint y: 51, endPoint x: 53, endPoint y: 48, distance: 34.9
click at [18, 51] on span "Clients" at bounding box center [20, 50] width 12 height 5
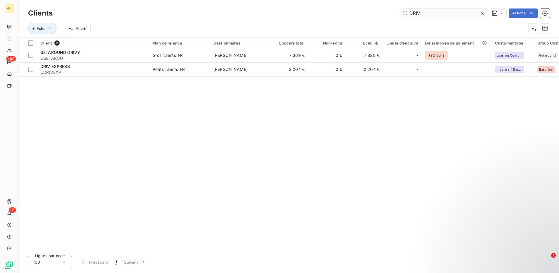
drag, startPoint x: 426, startPoint y: 14, endPoint x: 405, endPoint y: 14, distance: 20.8
click at [405, 14] on input "DRIV" at bounding box center [444, 12] width 88 height 9
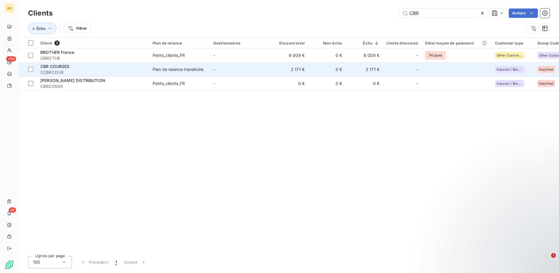
type input "CBR"
click at [166, 67] on div "Plan de relance transitoire" at bounding box center [178, 69] width 51 height 6
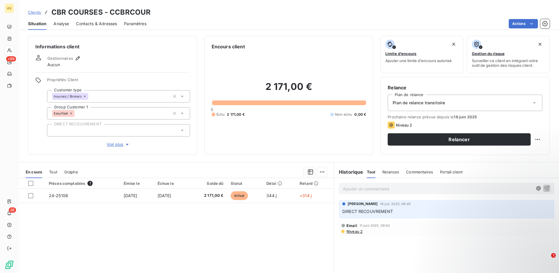
click at [533, 101] on icon at bounding box center [535, 103] width 6 height 6
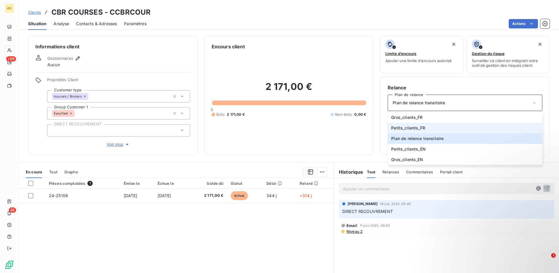
click at [411, 129] on span "Petits_clients_FR" at bounding box center [408, 128] width 34 height 6
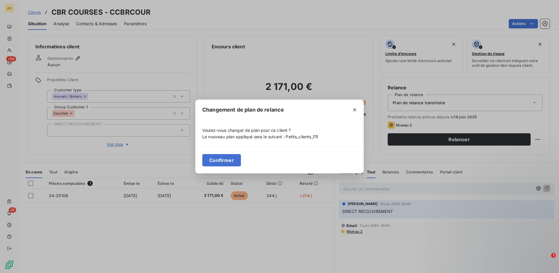
click at [218, 156] on button "Confirmer" at bounding box center [221, 160] width 39 height 12
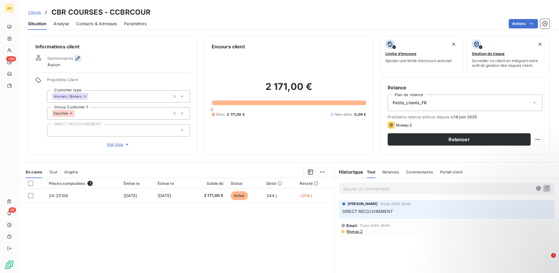
click at [80, 59] on icon "button" at bounding box center [78, 58] width 6 height 6
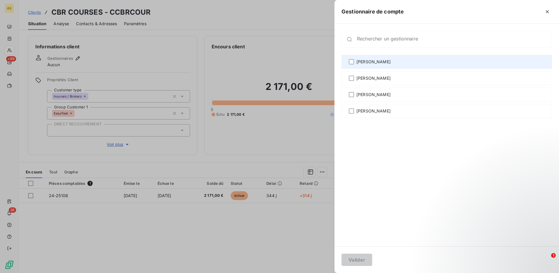
click at [355, 61] on div "[PERSON_NAME]" at bounding box center [447, 62] width 211 height 14
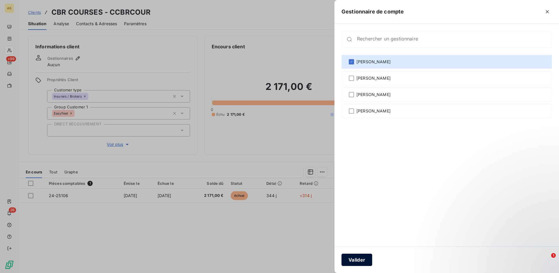
click at [359, 263] on button "Valider" at bounding box center [357, 259] width 31 height 12
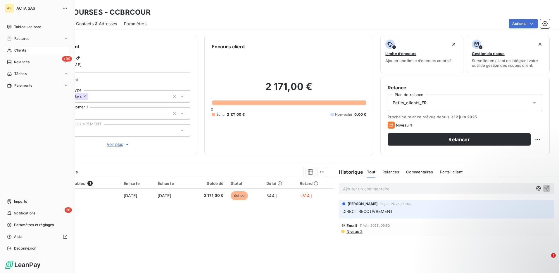
click at [20, 49] on span "Clients" at bounding box center [20, 50] width 12 height 5
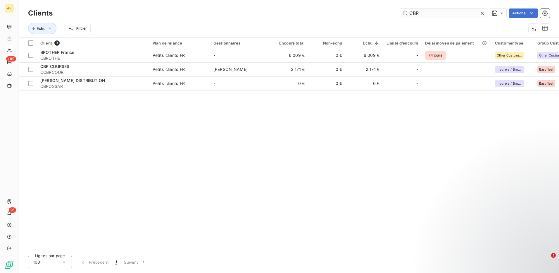
drag, startPoint x: 422, startPoint y: 11, endPoint x: 403, endPoint y: 12, distance: 19.7
click at [403, 12] on input "CBR" at bounding box center [444, 12] width 88 height 9
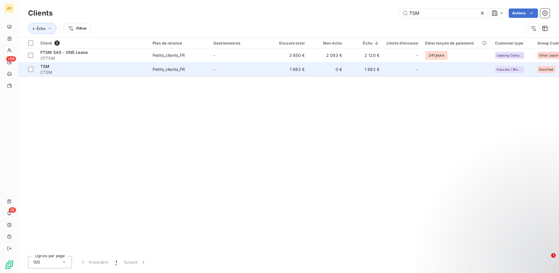
type input "TSM"
click at [173, 68] on div "Petits_clients_FR" at bounding box center [169, 69] width 32 height 6
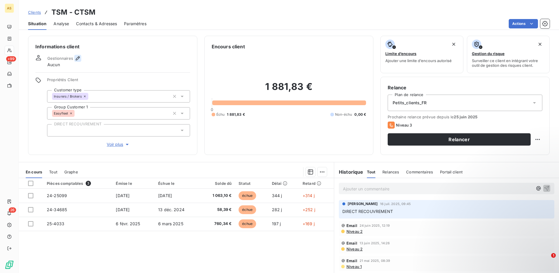
click at [78, 58] on icon "button" at bounding box center [78, 58] width 6 height 6
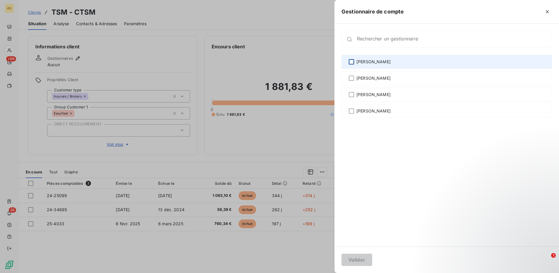
click at [350, 61] on div at bounding box center [351, 61] width 5 height 5
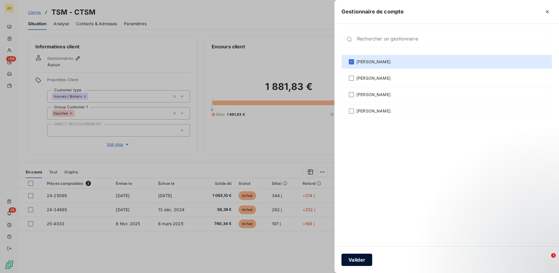
click at [357, 259] on button "Valider" at bounding box center [357, 259] width 31 height 12
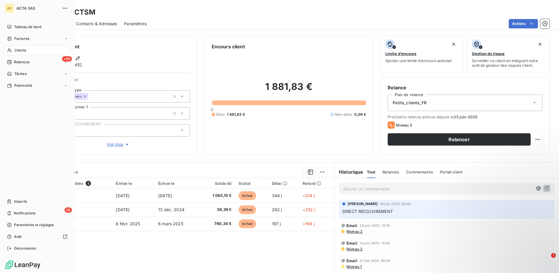
click at [14, 48] on span "Clients" at bounding box center [20, 50] width 12 height 5
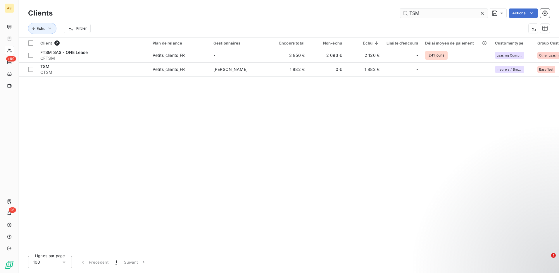
drag, startPoint x: 425, startPoint y: 9, endPoint x: 401, endPoint y: 9, distance: 24.0
click at [401, 9] on input "TSM" at bounding box center [444, 12] width 88 height 9
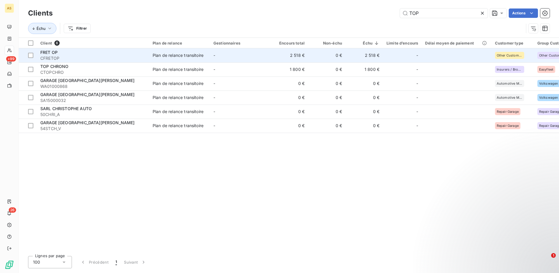
type input "TOP"
click at [188, 55] on div "Plan de relance transitoire" at bounding box center [178, 55] width 51 height 6
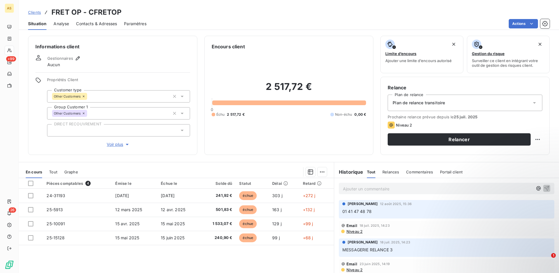
click at [532, 100] on icon at bounding box center [535, 103] width 6 height 6
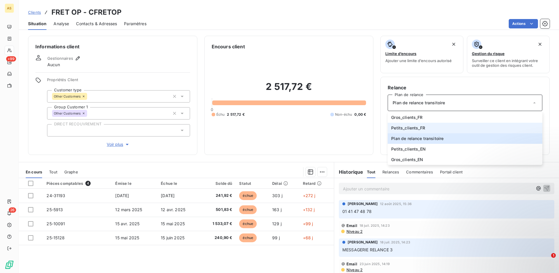
click at [415, 128] on span "Petits_clients_FR" at bounding box center [408, 128] width 34 height 6
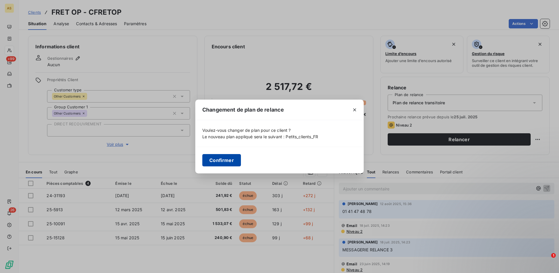
click at [225, 163] on button "Confirmer" at bounding box center [221, 160] width 39 height 12
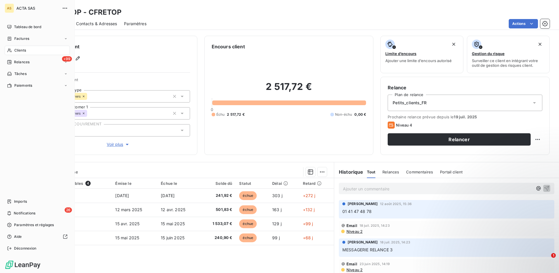
click at [20, 46] on div "Clients" at bounding box center [37, 50] width 65 height 9
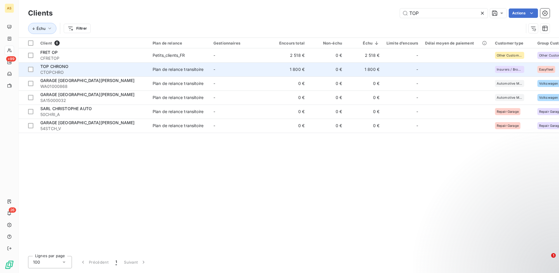
click at [178, 69] on div "Plan de relance transitoire" at bounding box center [178, 69] width 51 height 6
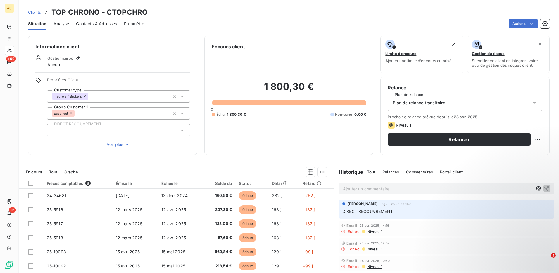
click at [527, 101] on div "Plan de relance transitoire" at bounding box center [465, 102] width 155 height 16
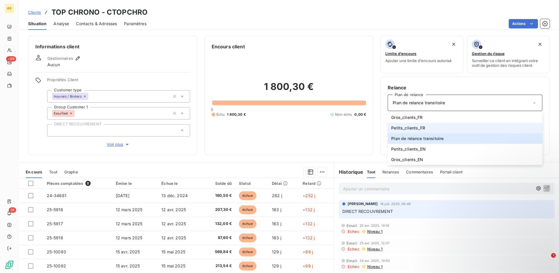
click at [403, 127] on span "Petits_clients_FR" at bounding box center [408, 128] width 34 height 6
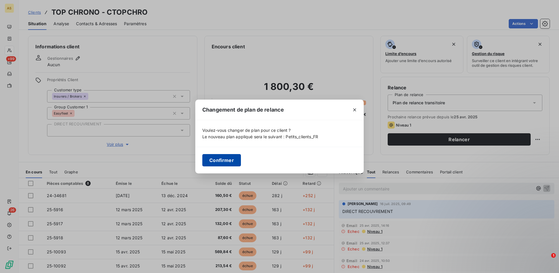
click at [226, 157] on button "Confirmer" at bounding box center [221, 160] width 39 height 12
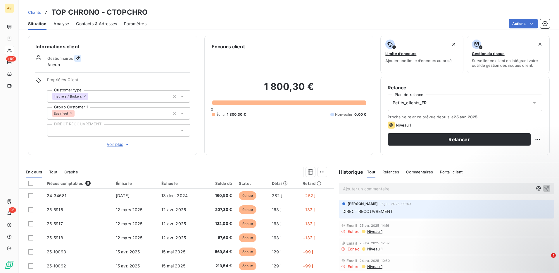
click at [77, 58] on icon "button" at bounding box center [78, 58] width 6 height 6
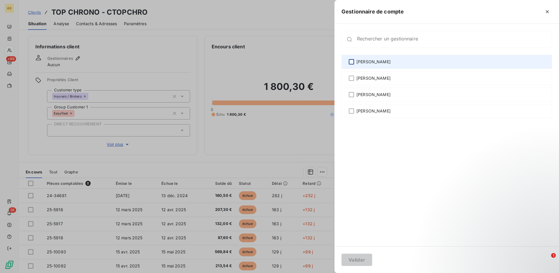
click at [354, 64] on div at bounding box center [351, 61] width 5 height 5
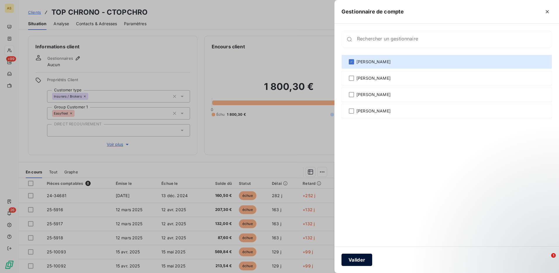
click at [360, 256] on button "Valider" at bounding box center [357, 259] width 31 height 12
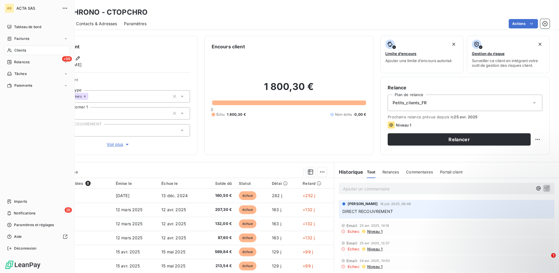
click at [16, 53] on span "Clients" at bounding box center [20, 50] width 12 height 5
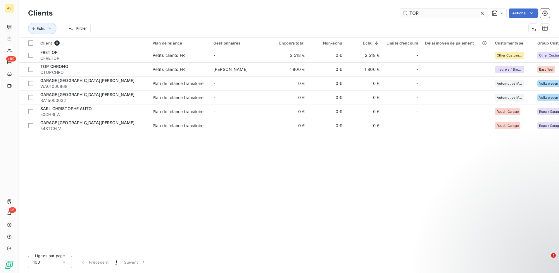
drag, startPoint x: 421, startPoint y: 12, endPoint x: 400, endPoint y: 13, distance: 21.6
click at [400, 13] on input "TOP" at bounding box center [444, 12] width 88 height 9
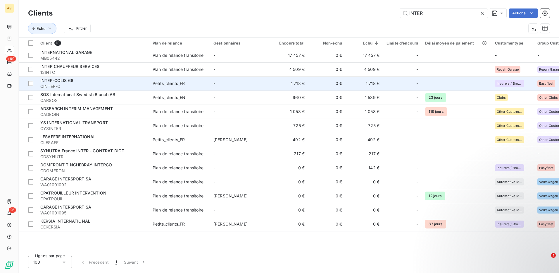
type input "INTER"
click at [218, 83] on td "-" at bounding box center [240, 83] width 61 height 14
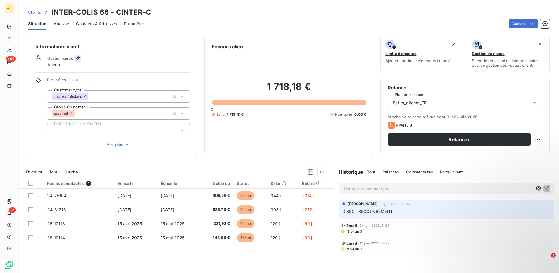
click at [76, 56] on icon "button" at bounding box center [78, 58] width 6 height 6
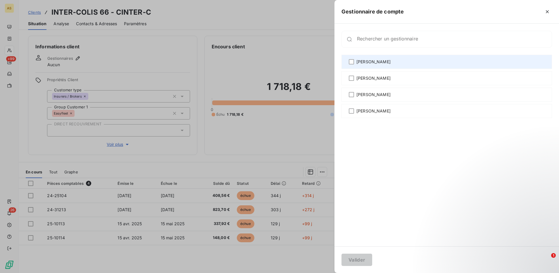
click at [356, 60] on div "[PERSON_NAME]" at bounding box center [447, 62] width 211 height 14
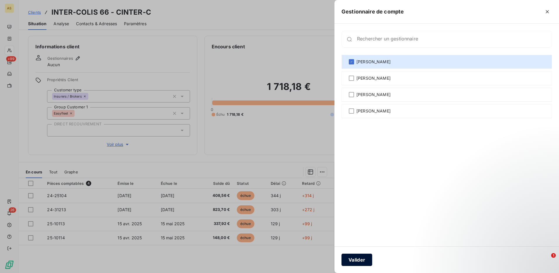
click at [355, 260] on button "Valider" at bounding box center [357, 259] width 31 height 12
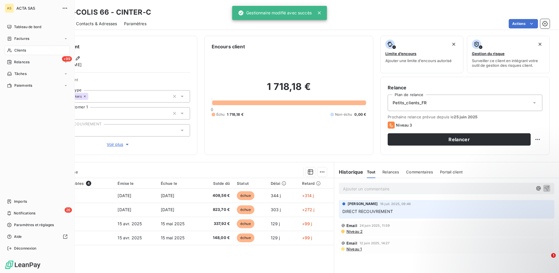
click at [22, 50] on span "Clients" at bounding box center [20, 50] width 12 height 5
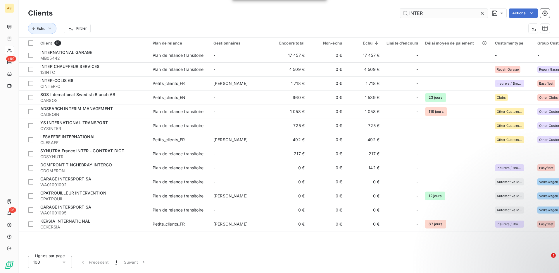
drag, startPoint x: 422, startPoint y: 12, endPoint x: 401, endPoint y: 12, distance: 20.5
click at [401, 12] on input "INTER" at bounding box center [444, 12] width 88 height 9
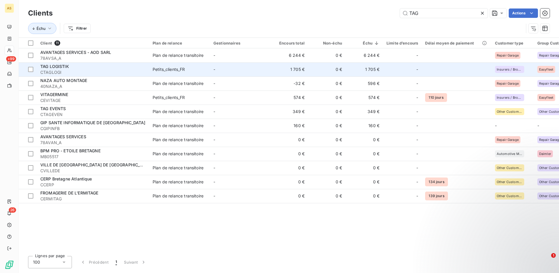
type input "TAG"
click at [180, 70] on div "Petits_clients_FR" at bounding box center [169, 69] width 32 height 6
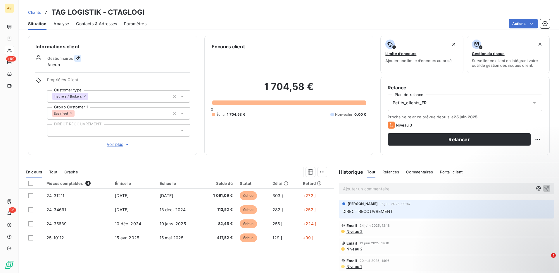
click at [79, 56] on icon "button" at bounding box center [78, 58] width 6 height 6
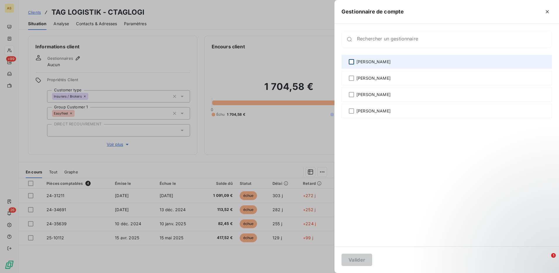
click at [354, 64] on div at bounding box center [351, 61] width 5 height 5
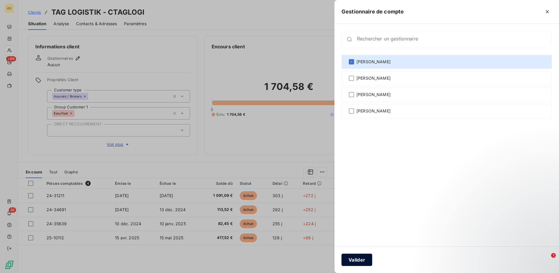
click at [357, 259] on button "Valider" at bounding box center [357, 259] width 31 height 12
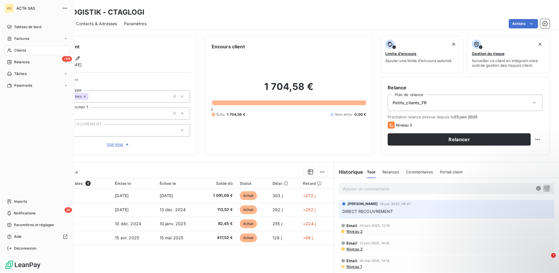
click at [16, 49] on span "Clients" at bounding box center [20, 50] width 12 height 5
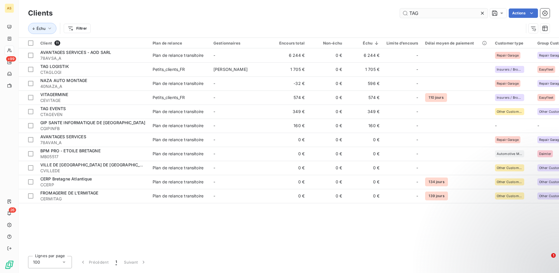
drag, startPoint x: 423, startPoint y: 15, endPoint x: 401, endPoint y: 12, distance: 21.6
click at [401, 12] on input "TAG" at bounding box center [444, 12] width 88 height 9
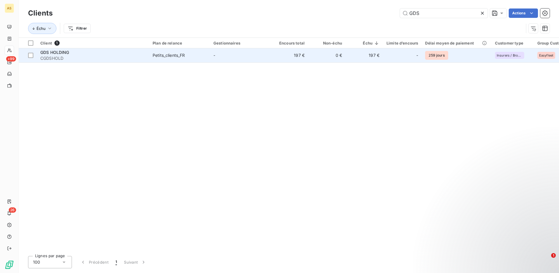
type input "GDS"
click at [181, 55] on div "Petits_clients_FR" at bounding box center [169, 55] width 32 height 6
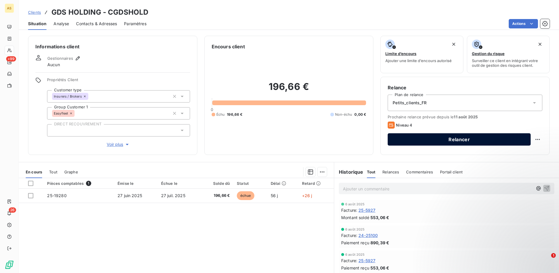
click at [458, 139] on button "Relancer" at bounding box center [459, 139] width 143 height 12
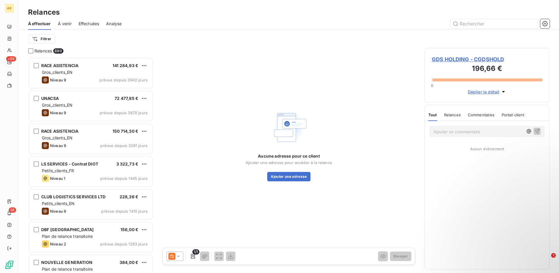
scroll to position [211, 121]
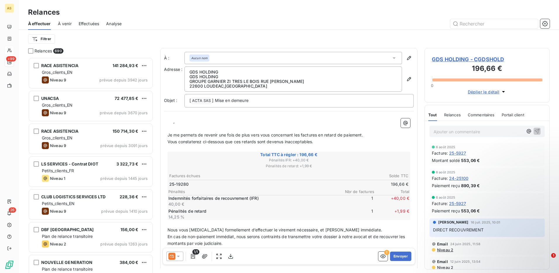
click at [180, 256] on icon at bounding box center [178, 256] width 6 height 6
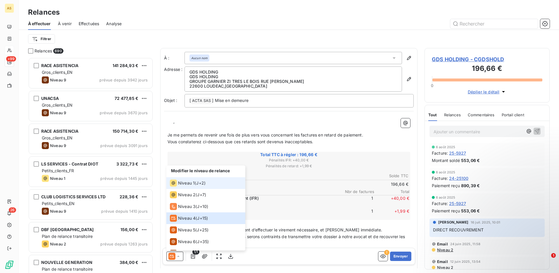
click at [195, 182] on div "Niveau 1 ( J+2 )" at bounding box center [188, 182] width 36 height 7
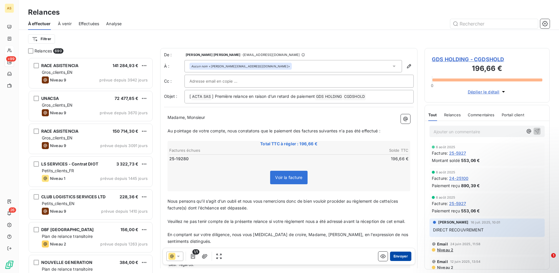
click at [397, 256] on button "Envoyer" at bounding box center [400, 255] width 21 height 9
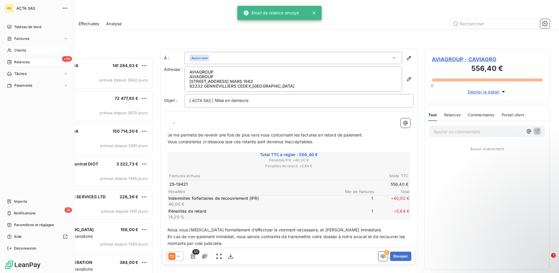
click at [18, 49] on span "Clients" at bounding box center [20, 50] width 12 height 5
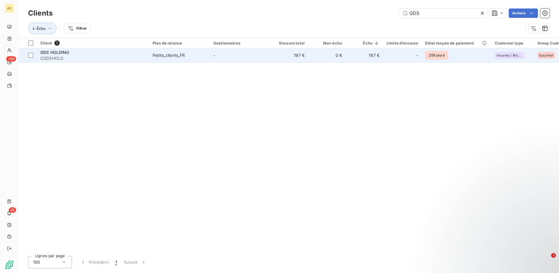
click at [179, 54] on div "Petits_clients_FR" at bounding box center [169, 55] width 32 height 6
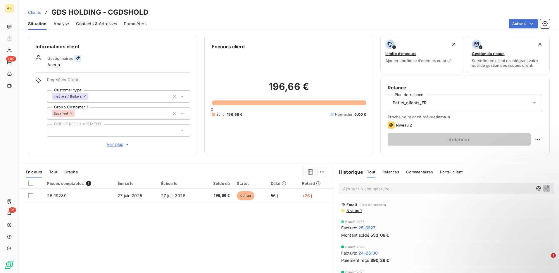
click at [78, 58] on icon "button" at bounding box center [78, 58] width 6 height 6
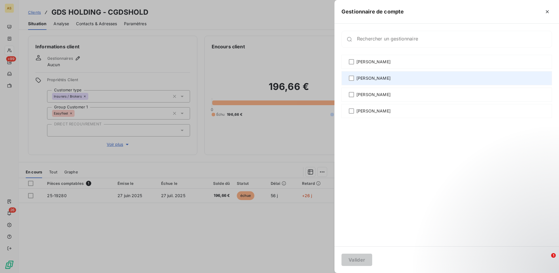
drag, startPoint x: 356, startPoint y: 60, endPoint x: 374, endPoint y: 72, distance: 22.3
click at [356, 60] on div "[PERSON_NAME]" at bounding box center [447, 62] width 211 height 14
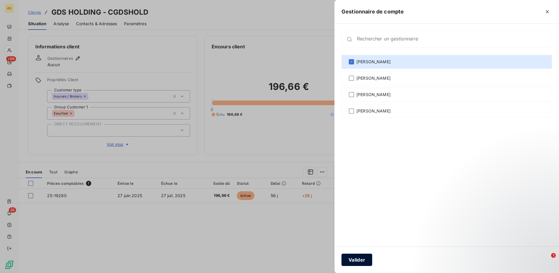
click at [356, 256] on button "Valider" at bounding box center [357, 259] width 31 height 12
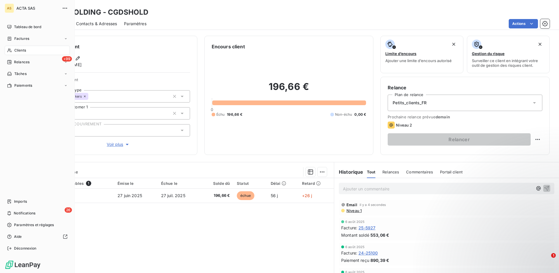
click at [21, 49] on span "Clients" at bounding box center [20, 50] width 12 height 5
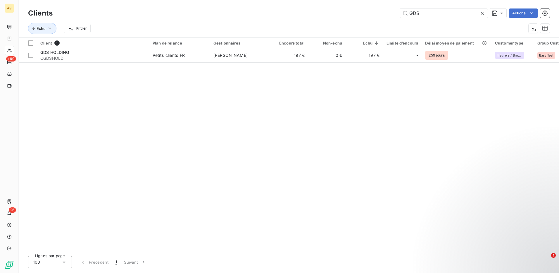
drag, startPoint x: 431, startPoint y: 13, endPoint x: 394, endPoint y: 13, distance: 36.3
click at [394, 13] on div "GDS Actions" at bounding box center [305, 12] width 490 height 9
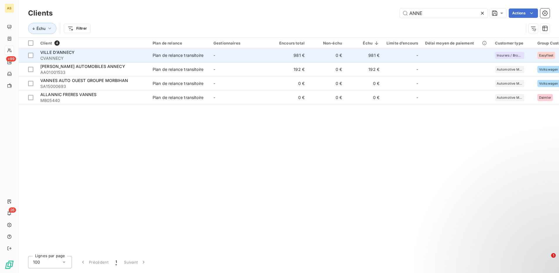
type input "ANNE"
click at [175, 53] on div "Plan de relance transitoire" at bounding box center [178, 55] width 51 height 6
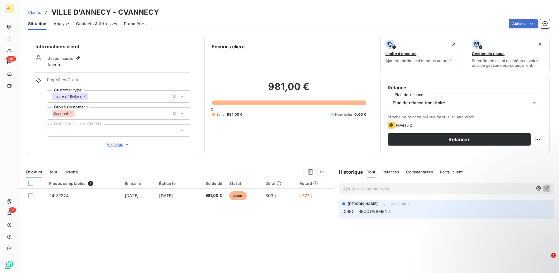
click at [532, 103] on icon at bounding box center [535, 103] width 6 height 6
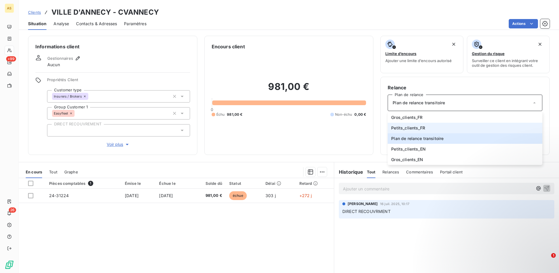
click at [412, 127] on span "Petits_clients_FR" at bounding box center [408, 128] width 34 height 6
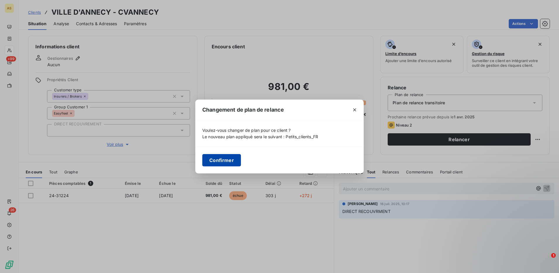
click at [228, 160] on button "Confirmer" at bounding box center [221, 160] width 39 height 12
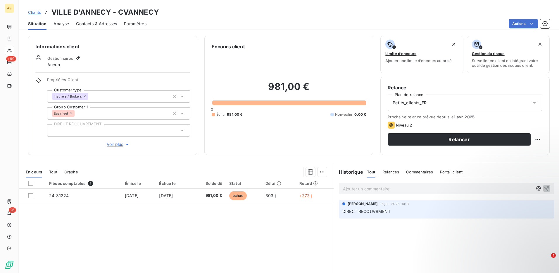
click at [70, 57] on span "Gestionnaires" at bounding box center [60, 58] width 26 height 5
click at [78, 56] on icon "button" at bounding box center [78, 58] width 6 height 6
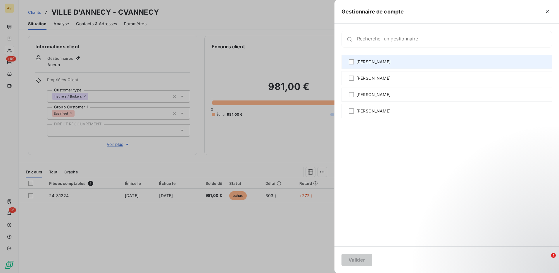
click at [354, 60] on div "[PERSON_NAME]" at bounding box center [447, 62] width 211 height 14
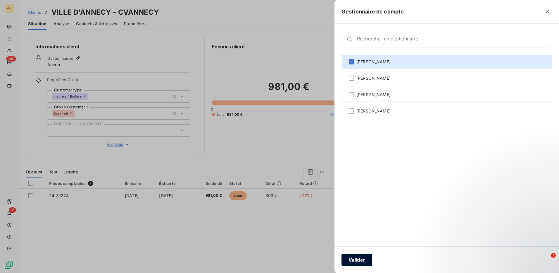
click at [361, 261] on button "Valider" at bounding box center [357, 259] width 31 height 12
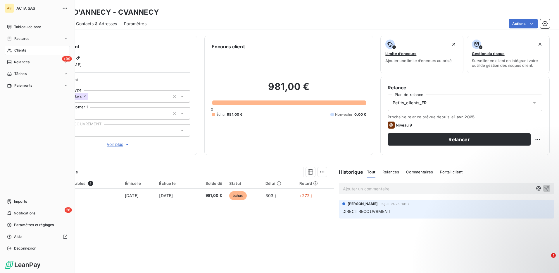
click at [21, 48] on span "Clients" at bounding box center [20, 50] width 12 height 5
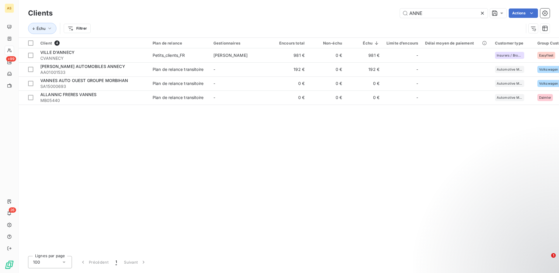
drag, startPoint x: 426, startPoint y: 13, endPoint x: 398, endPoint y: 11, distance: 27.9
click at [398, 11] on div "[PERSON_NAME] Actions" at bounding box center [305, 12] width 490 height 9
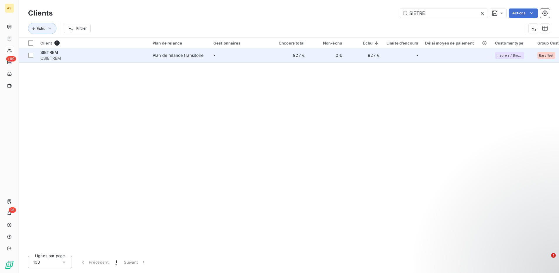
type input "SIETRE"
click at [183, 54] on div "Plan de relance transitoire" at bounding box center [178, 55] width 51 height 6
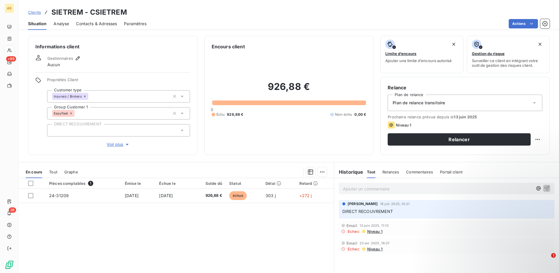
click at [532, 102] on icon at bounding box center [535, 103] width 6 height 6
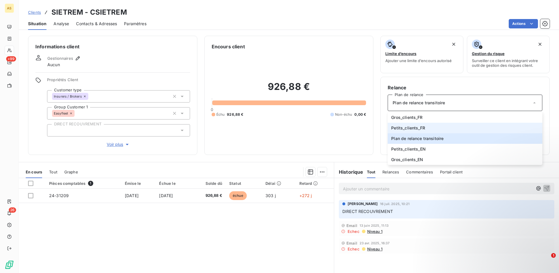
click at [395, 127] on span "Petits_clients_FR" at bounding box center [408, 128] width 34 height 6
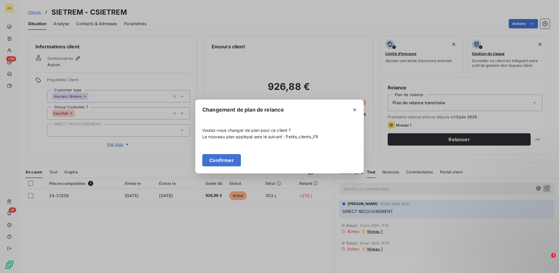
click at [219, 164] on button "Confirmer" at bounding box center [221, 160] width 39 height 12
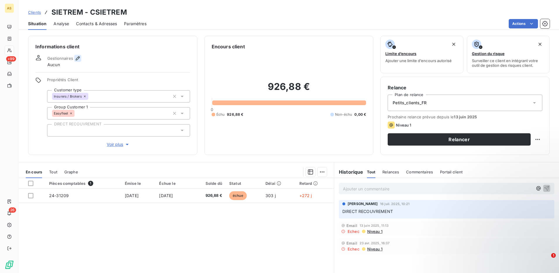
click at [80, 57] on icon "button" at bounding box center [78, 58] width 6 height 6
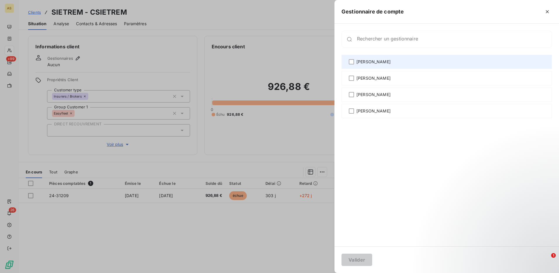
click at [354, 62] on div "[PERSON_NAME]" at bounding box center [447, 62] width 211 height 14
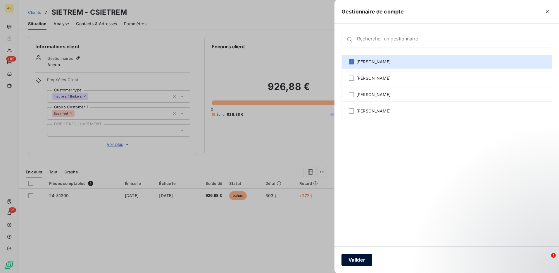
click at [363, 261] on button "Valider" at bounding box center [357, 259] width 31 height 12
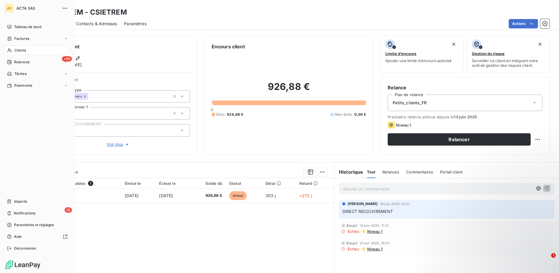
click at [20, 48] on span "Clients" at bounding box center [20, 50] width 12 height 5
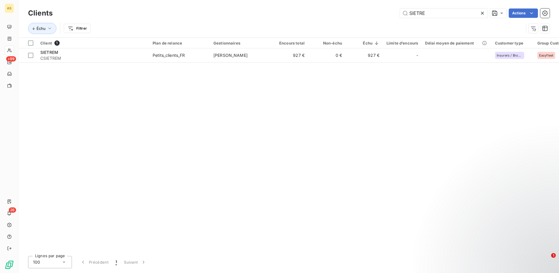
drag, startPoint x: 440, startPoint y: 11, endPoint x: 388, endPoint y: 11, distance: 51.5
click at [391, 12] on div "SIETRE Actions" at bounding box center [305, 12] width 490 height 9
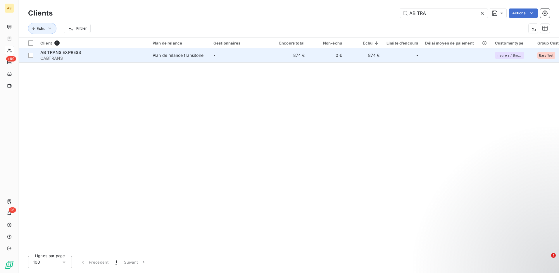
type input "AB TRA"
click at [174, 55] on div "Plan de relance transitoire" at bounding box center [178, 55] width 51 height 6
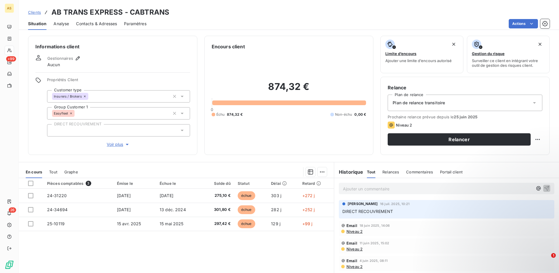
click at [532, 100] on icon at bounding box center [535, 103] width 6 height 6
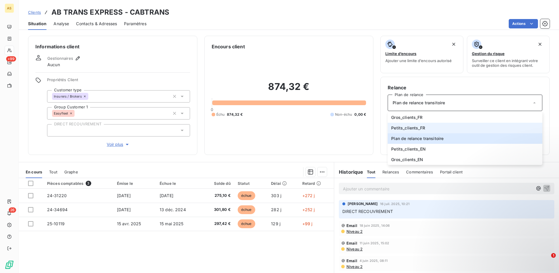
click at [415, 128] on span "Petits_clients_FR" at bounding box center [408, 128] width 34 height 6
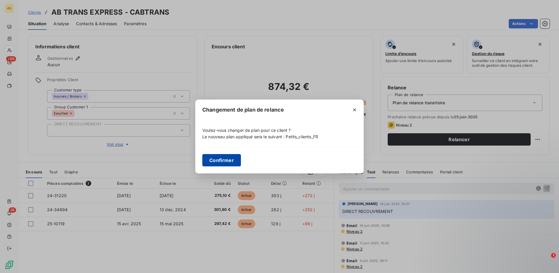
click at [224, 156] on button "Confirmer" at bounding box center [221, 160] width 39 height 12
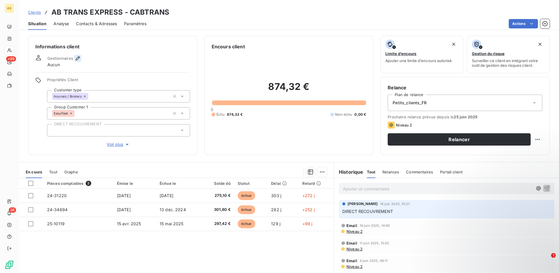
click at [78, 57] on icon "button" at bounding box center [78, 58] width 6 height 6
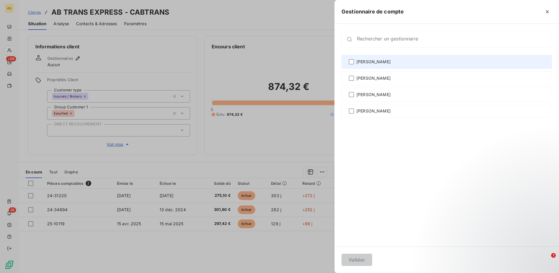
drag, startPoint x: 355, startPoint y: 61, endPoint x: 384, endPoint y: 65, distance: 29.1
click at [355, 61] on div "[PERSON_NAME]" at bounding box center [447, 62] width 211 height 14
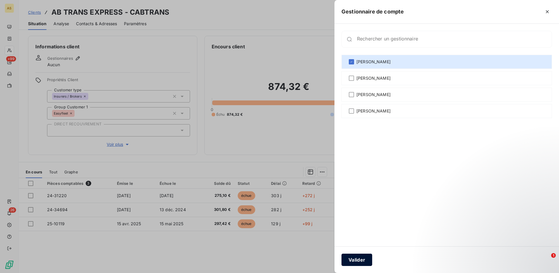
click at [366, 261] on button "Valider" at bounding box center [357, 259] width 31 height 12
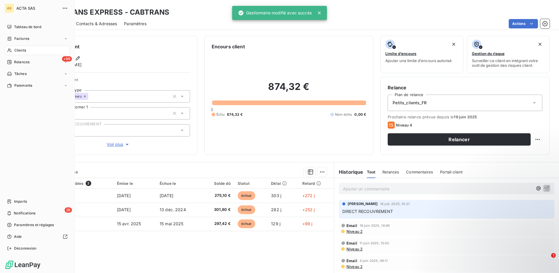
click at [19, 50] on span "Clients" at bounding box center [20, 50] width 12 height 5
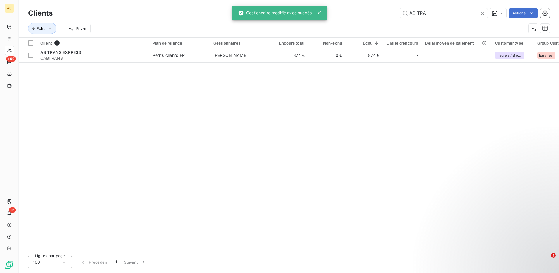
drag, startPoint x: 429, startPoint y: 14, endPoint x: 397, endPoint y: 10, distance: 32.1
click at [398, 10] on div "AB TRA Actions" at bounding box center [305, 12] width 490 height 9
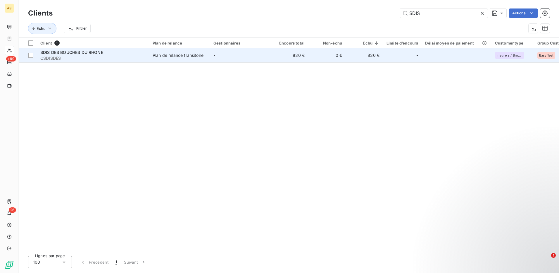
type input "SDIS"
click at [199, 54] on div "Plan de relance transitoire" at bounding box center [178, 55] width 51 height 6
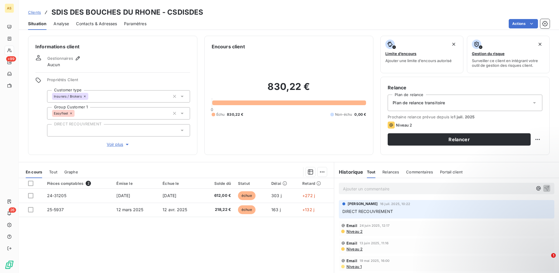
click at [528, 97] on div "Plan de relance transitoire" at bounding box center [465, 102] width 155 height 16
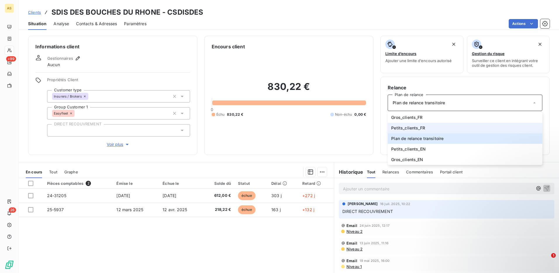
click at [421, 129] on span "Petits_clients_FR" at bounding box center [408, 128] width 34 height 6
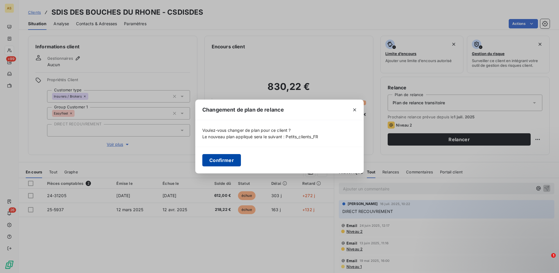
click at [225, 160] on button "Confirmer" at bounding box center [221, 160] width 39 height 12
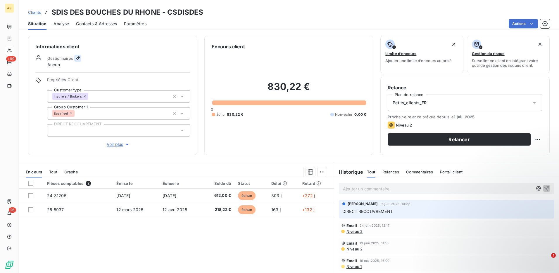
click at [74, 56] on button "button" at bounding box center [77, 58] width 7 height 7
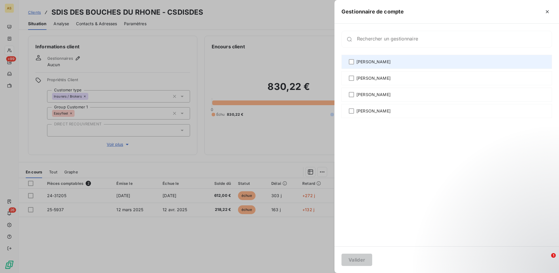
click at [354, 61] on div "[PERSON_NAME]" at bounding box center [447, 62] width 211 height 14
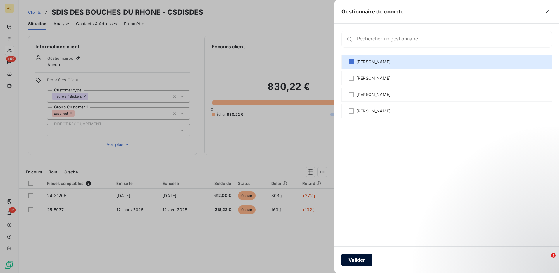
click at [356, 261] on button "Valider" at bounding box center [357, 259] width 31 height 12
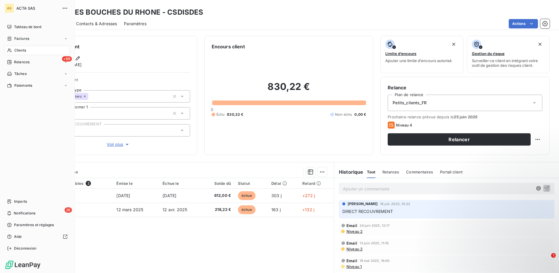
click at [17, 50] on span "Clients" at bounding box center [20, 50] width 12 height 5
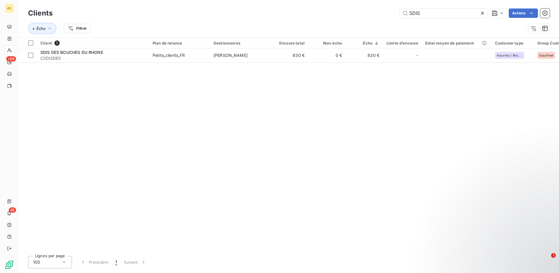
drag, startPoint x: 422, startPoint y: 11, endPoint x: 398, endPoint y: 13, distance: 24.1
click at [398, 13] on div "SDIS Actions" at bounding box center [305, 12] width 490 height 9
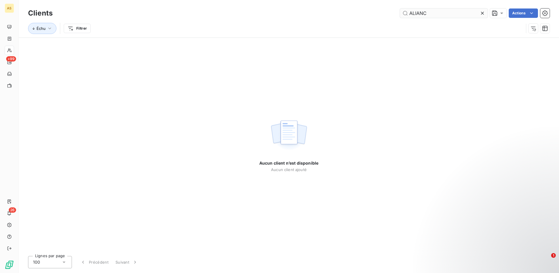
click at [415, 13] on input "ALIANC" at bounding box center [444, 12] width 88 height 9
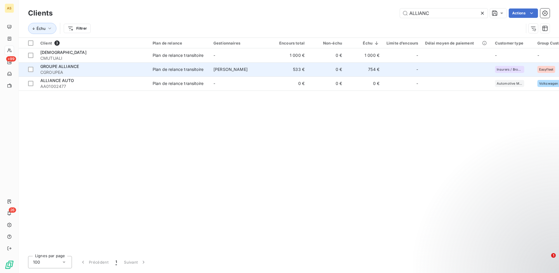
type input "ALLIANC"
click at [180, 65] on td "Plan de relance transitoire" at bounding box center [179, 69] width 61 height 14
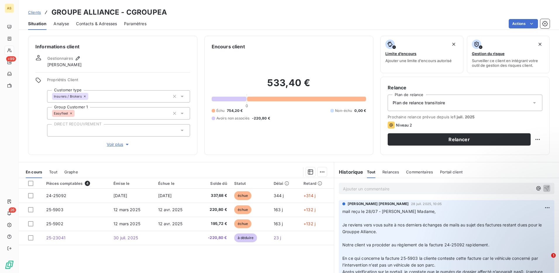
click at [532, 102] on icon at bounding box center [535, 103] width 6 height 6
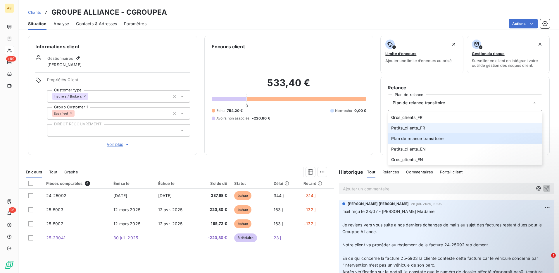
click at [400, 130] on span "Petits_clients_FR" at bounding box center [408, 128] width 34 height 6
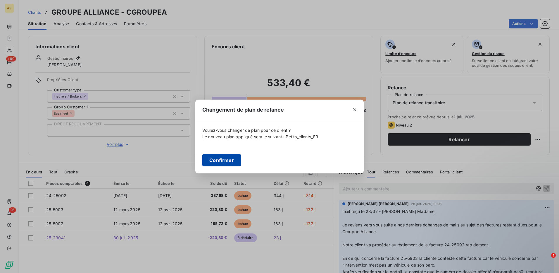
click at [230, 159] on button "Confirmer" at bounding box center [221, 160] width 39 height 12
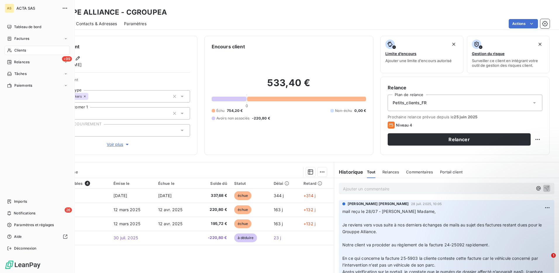
click at [17, 48] on span "Clients" at bounding box center [20, 50] width 12 height 5
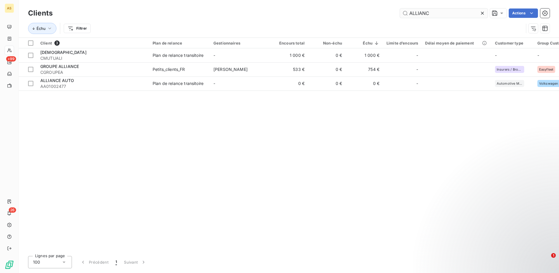
drag, startPoint x: 440, startPoint y: 16, endPoint x: 404, endPoint y: 16, distance: 36.8
click at [404, 16] on input "ALLIANC" at bounding box center [444, 12] width 88 height 9
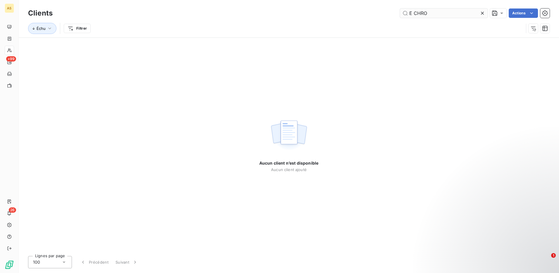
click at [412, 12] on input "E CHRO" at bounding box center [444, 12] width 88 height 9
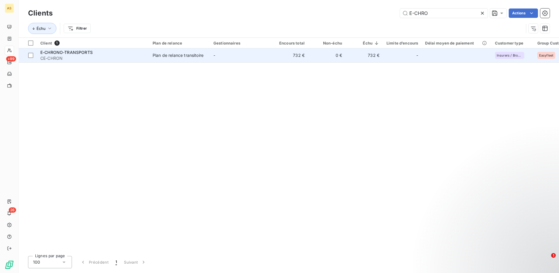
type input "E-CHRO"
click at [176, 53] on div "Plan de relance transitoire" at bounding box center [178, 55] width 51 height 6
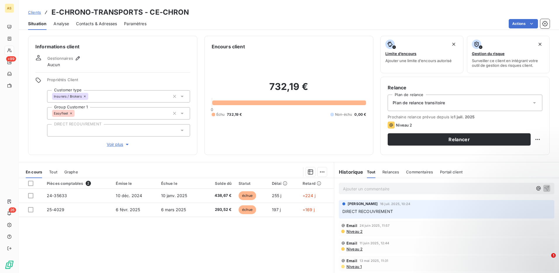
click at [532, 101] on icon at bounding box center [535, 103] width 6 height 6
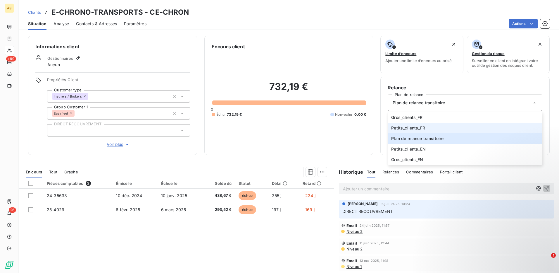
click at [413, 127] on span "Petits_clients_FR" at bounding box center [408, 128] width 34 height 6
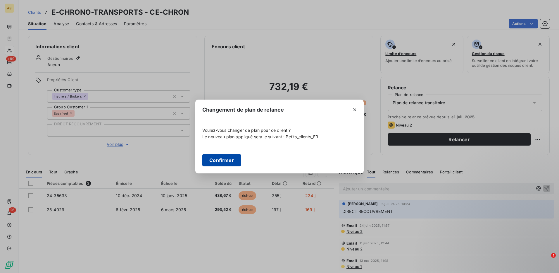
click at [218, 158] on button "Confirmer" at bounding box center [221, 160] width 39 height 12
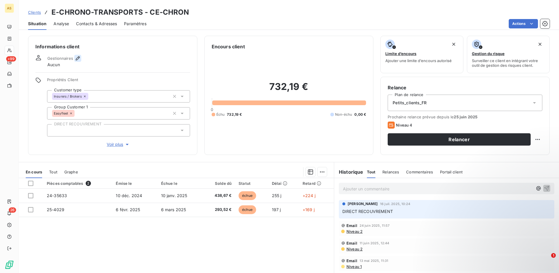
click at [75, 56] on icon "button" at bounding box center [78, 58] width 6 height 6
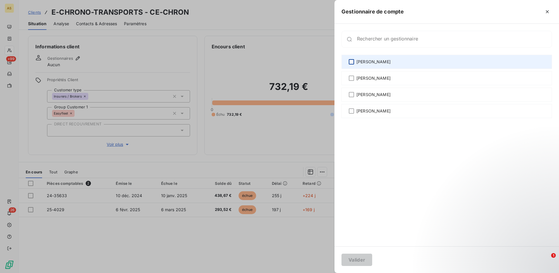
click at [352, 62] on div at bounding box center [351, 61] width 5 height 5
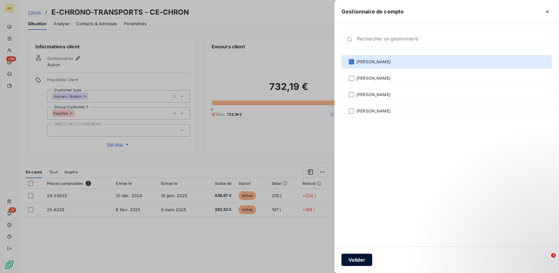
click at [363, 260] on button "Valider" at bounding box center [357, 259] width 31 height 12
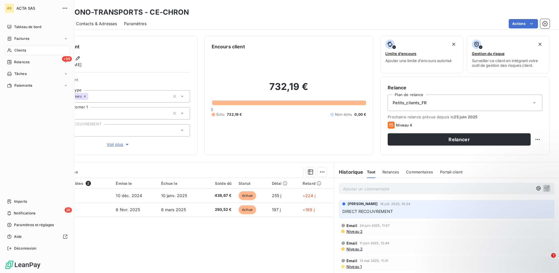
click at [15, 49] on span "Clients" at bounding box center [20, 50] width 12 height 5
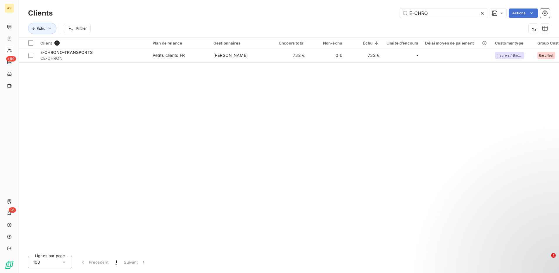
drag, startPoint x: 428, startPoint y: 13, endPoint x: 399, endPoint y: 10, distance: 29.9
click at [399, 10] on div "E-CHRO Actions" at bounding box center [305, 12] width 490 height 9
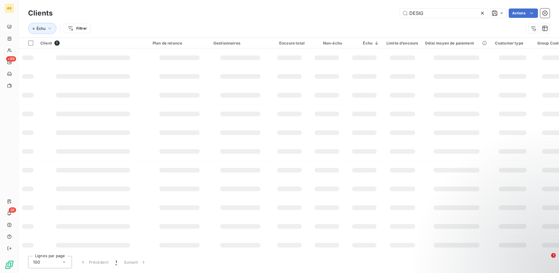
type input "DESIG"
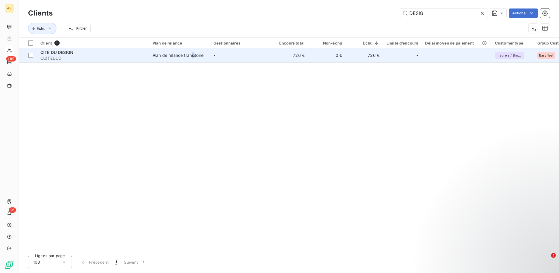
click at [193, 52] on div "Plan de relance transitoire" at bounding box center [178, 55] width 51 height 6
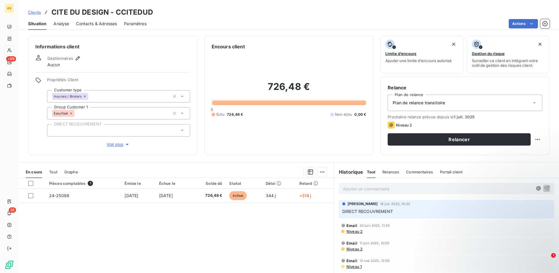
click at [532, 101] on icon at bounding box center [535, 103] width 6 height 6
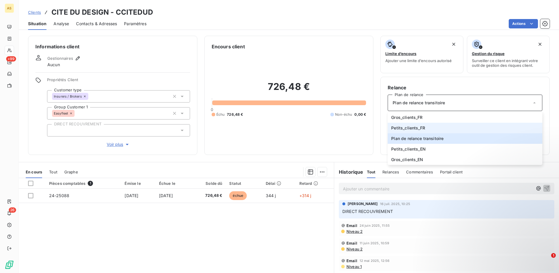
click at [403, 128] on span "Petits_clients_FR" at bounding box center [408, 128] width 34 height 6
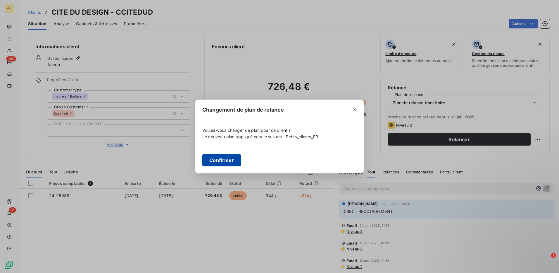
click at [231, 161] on button "Confirmer" at bounding box center [221, 160] width 39 height 12
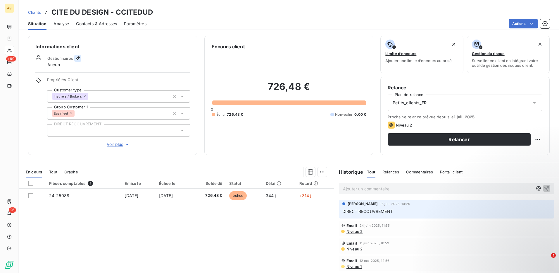
click at [78, 57] on icon "button" at bounding box center [78, 58] width 4 height 4
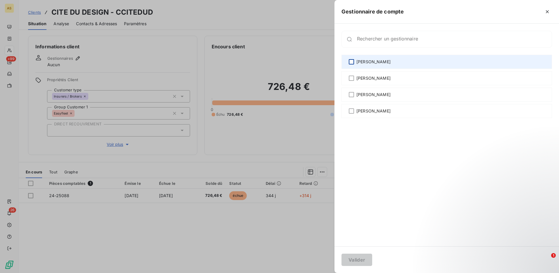
click at [351, 61] on div at bounding box center [351, 61] width 5 height 5
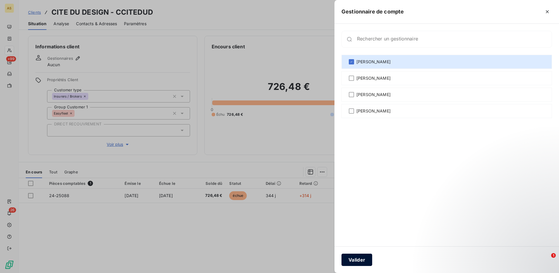
click at [356, 258] on button "Valider" at bounding box center [357, 259] width 31 height 12
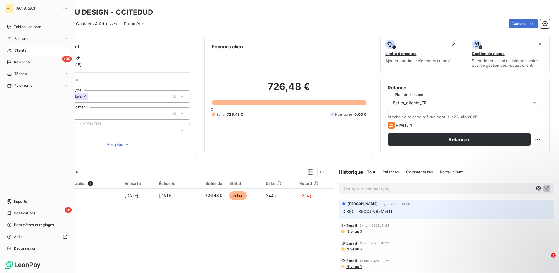
click at [15, 49] on span "Clients" at bounding box center [20, 50] width 12 height 5
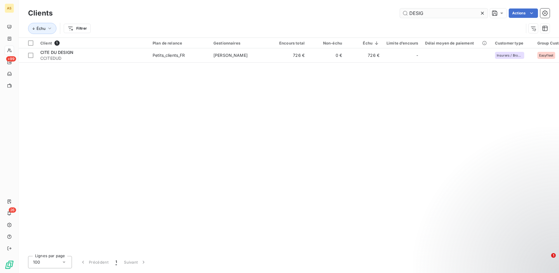
drag, startPoint x: 432, startPoint y: 14, endPoint x: 401, endPoint y: 11, distance: 31.2
click at [402, 11] on input "DESIG" at bounding box center [444, 12] width 88 height 9
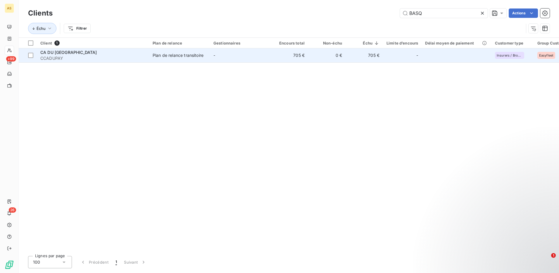
type input "BASQ"
click at [158, 53] on div "Plan de relance transitoire" at bounding box center [178, 55] width 51 height 6
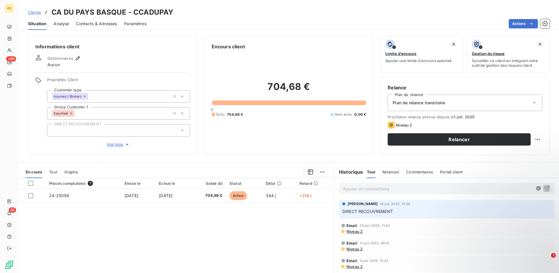
click at [530, 99] on div "Plan de relance transitoire" at bounding box center [465, 102] width 155 height 16
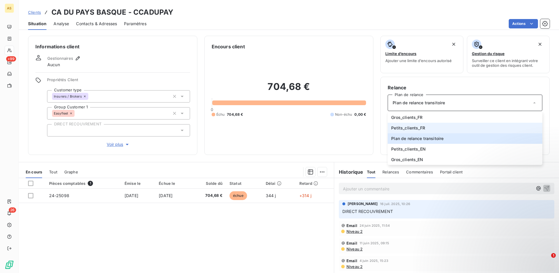
click at [405, 127] on span "Petits_clients_FR" at bounding box center [408, 128] width 34 height 6
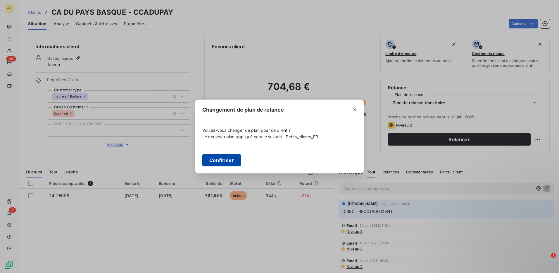
click at [220, 160] on button "Confirmer" at bounding box center [221, 160] width 39 height 12
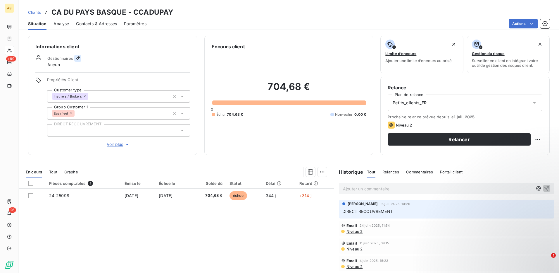
click at [77, 59] on icon "button" at bounding box center [78, 58] width 6 height 6
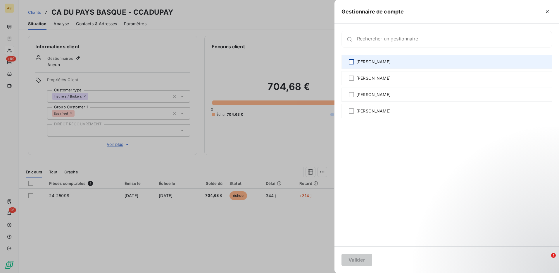
click at [350, 61] on div at bounding box center [351, 61] width 5 height 5
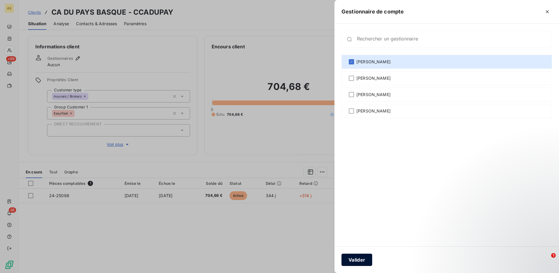
click at [355, 260] on button "Valider" at bounding box center [357, 259] width 31 height 12
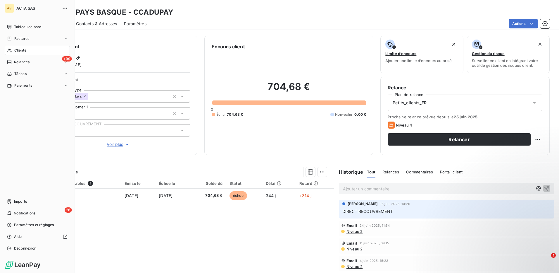
click at [19, 49] on span "Clients" at bounding box center [20, 50] width 12 height 5
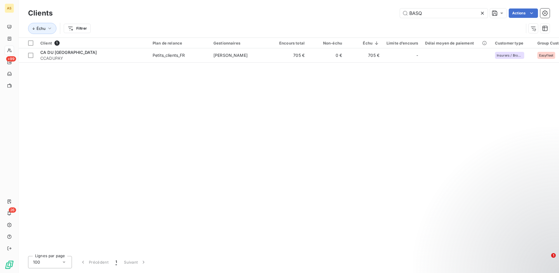
drag, startPoint x: 423, startPoint y: 14, endPoint x: 394, endPoint y: 10, distance: 28.6
click at [394, 10] on div "BASQ Actions" at bounding box center [305, 12] width 490 height 9
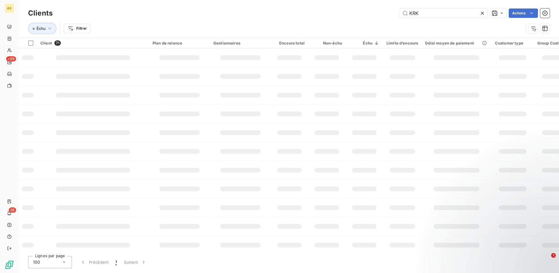
type input "KRK"
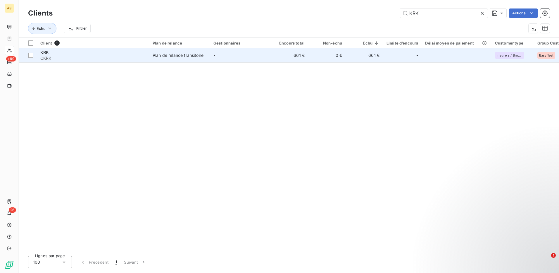
click at [192, 57] on div "Plan de relance transitoire" at bounding box center [178, 55] width 51 height 6
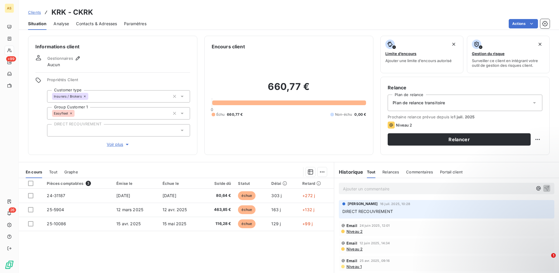
click at [526, 101] on div "Plan de relance transitoire" at bounding box center [465, 102] width 155 height 16
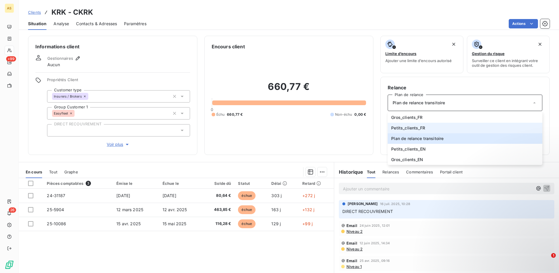
click at [399, 129] on span "Petits_clients_FR" at bounding box center [408, 128] width 34 height 6
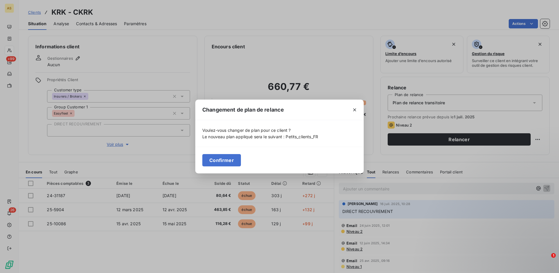
click at [212, 158] on button "Confirmer" at bounding box center [221, 160] width 39 height 12
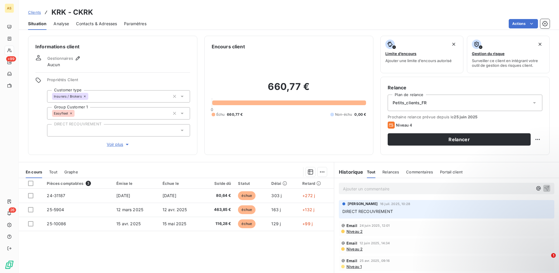
click at [73, 58] on div "Gestionnaires" at bounding box center [64, 58] width 34 height 7
click at [75, 60] on icon "button" at bounding box center [78, 58] width 6 height 6
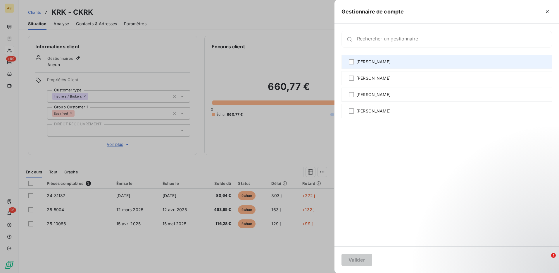
click at [358, 60] on span "[PERSON_NAME]" at bounding box center [373, 62] width 34 height 6
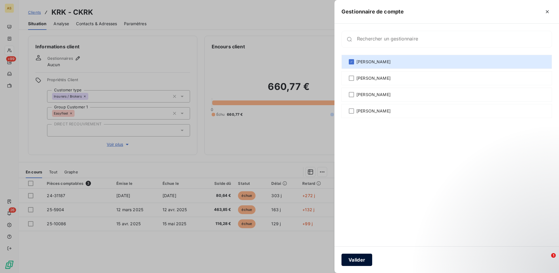
click at [353, 264] on button "Valider" at bounding box center [357, 259] width 31 height 12
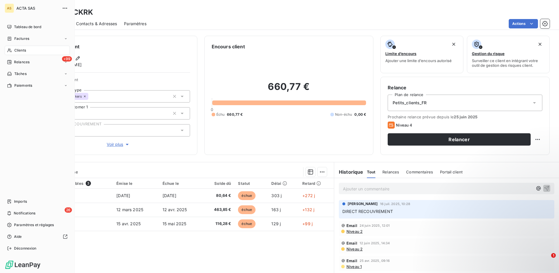
click at [19, 48] on span "Clients" at bounding box center [20, 50] width 12 height 5
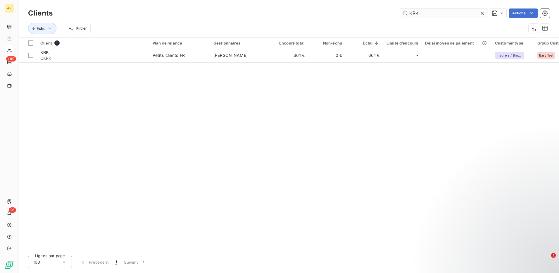
drag, startPoint x: 419, startPoint y: 13, endPoint x: 410, endPoint y: 13, distance: 9.4
click at [410, 13] on input "KRK" at bounding box center [444, 12] width 88 height 9
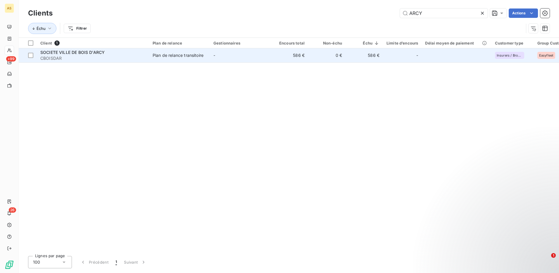
type input "ARCY"
click at [191, 56] on div "Plan de relance transitoire" at bounding box center [178, 55] width 51 height 6
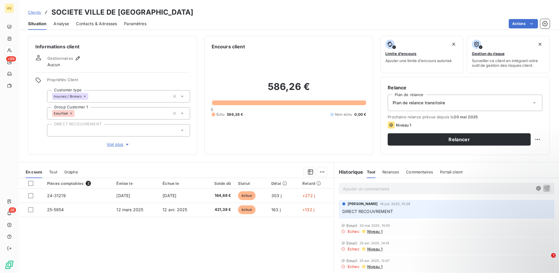
click at [532, 100] on icon at bounding box center [535, 103] width 6 height 6
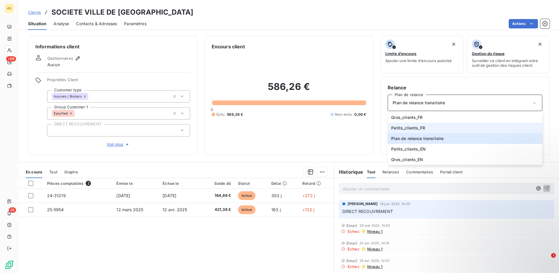
click at [407, 129] on span "Petits_clients_FR" at bounding box center [408, 128] width 34 height 6
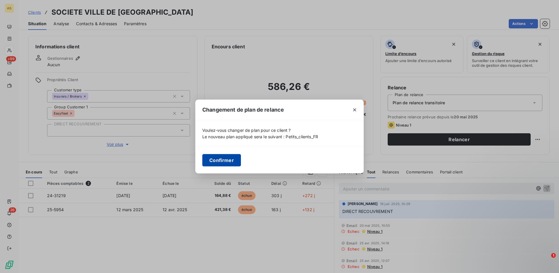
click at [235, 159] on button "Confirmer" at bounding box center [221, 160] width 39 height 12
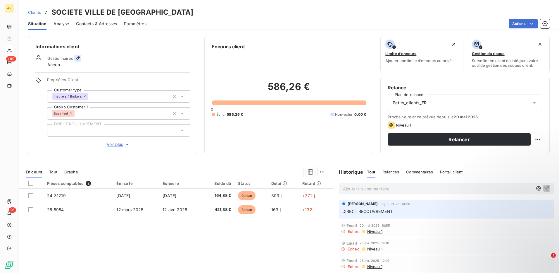
click at [77, 59] on icon "button" at bounding box center [78, 58] width 6 height 6
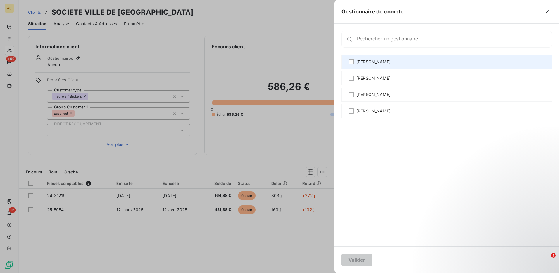
click at [356, 61] on div "[PERSON_NAME]" at bounding box center [447, 62] width 211 height 14
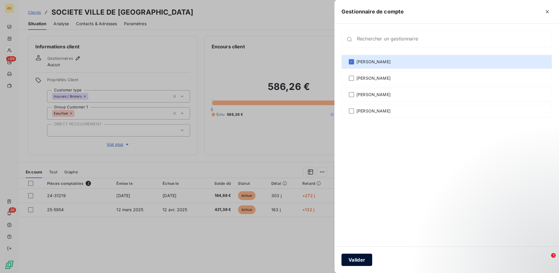
click at [358, 261] on button "Valider" at bounding box center [357, 259] width 31 height 12
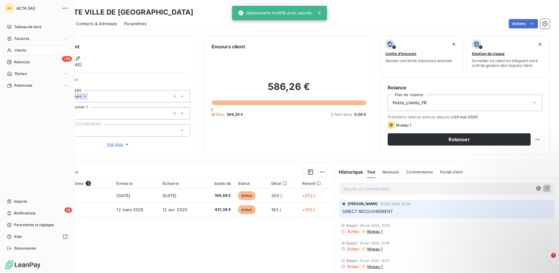
click at [20, 46] on div "Clients" at bounding box center [37, 50] width 65 height 9
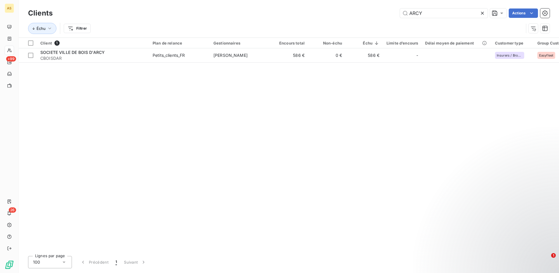
drag, startPoint x: 431, startPoint y: 13, endPoint x: 392, endPoint y: 11, distance: 38.9
click at [392, 11] on div "ARCY Actions" at bounding box center [305, 12] width 490 height 9
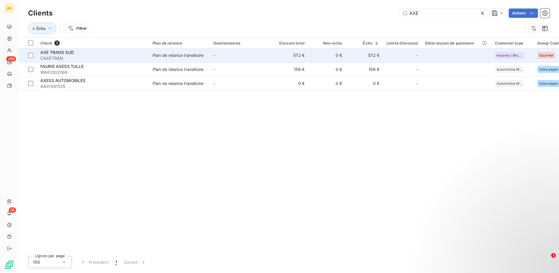
type input "AXE"
click at [189, 54] on div "Plan de relance transitoire" at bounding box center [178, 55] width 51 height 6
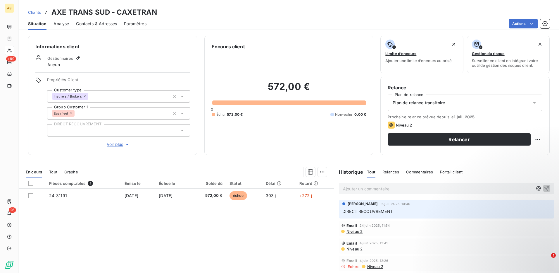
click at [532, 104] on icon at bounding box center [535, 103] width 6 height 6
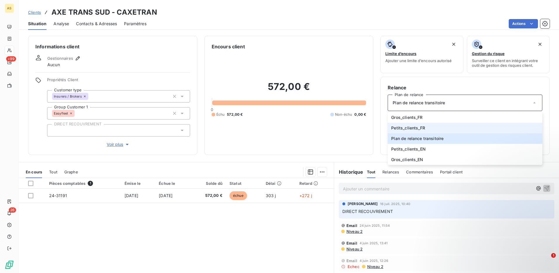
click at [425, 127] on li "Petits_clients_FR" at bounding box center [465, 128] width 155 height 11
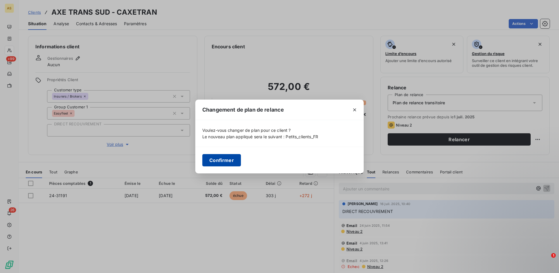
click at [236, 158] on button "Confirmer" at bounding box center [221, 160] width 39 height 12
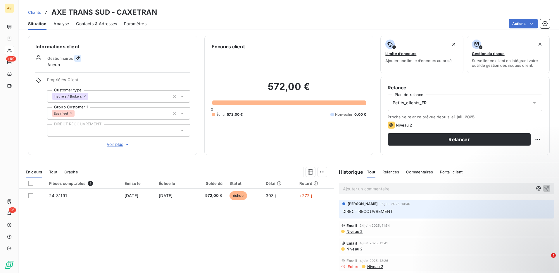
click at [77, 55] on icon "button" at bounding box center [78, 58] width 6 height 6
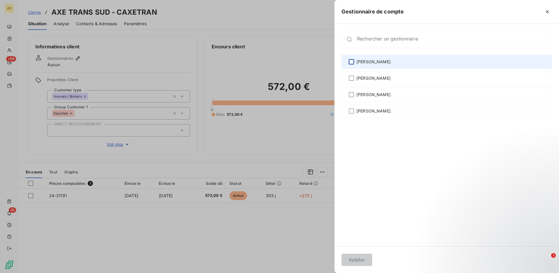
click at [353, 62] on div at bounding box center [351, 61] width 5 height 5
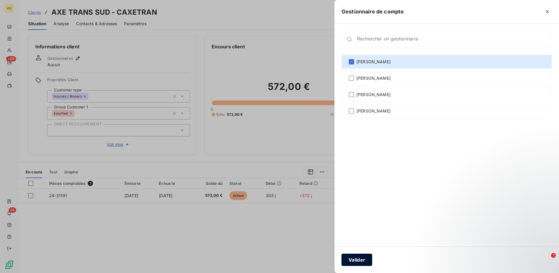
click at [359, 260] on button "Valider" at bounding box center [357, 259] width 31 height 12
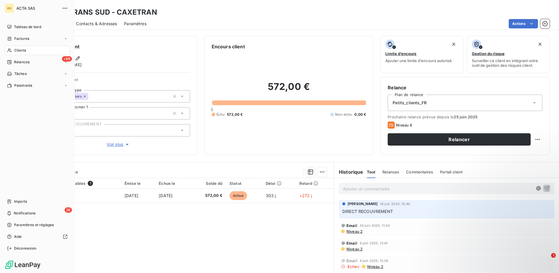
click at [16, 50] on span "Clients" at bounding box center [20, 50] width 12 height 5
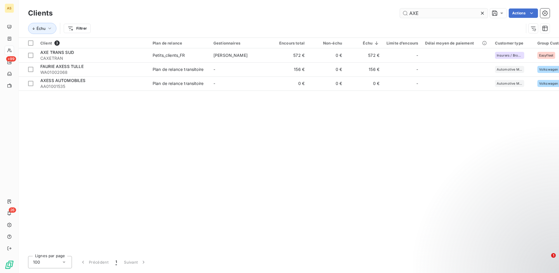
drag, startPoint x: 419, startPoint y: 12, endPoint x: 404, endPoint y: 12, distance: 15.5
click at [404, 12] on input "AXE" at bounding box center [444, 12] width 88 height 9
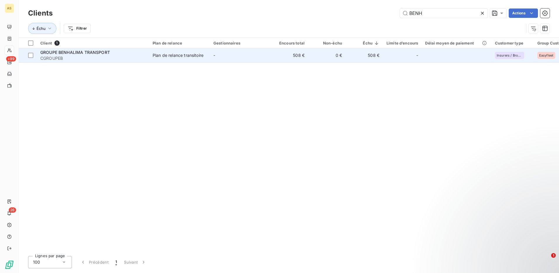
type input "BENH"
click at [179, 55] on div "Plan de relance transitoire" at bounding box center [178, 55] width 51 height 6
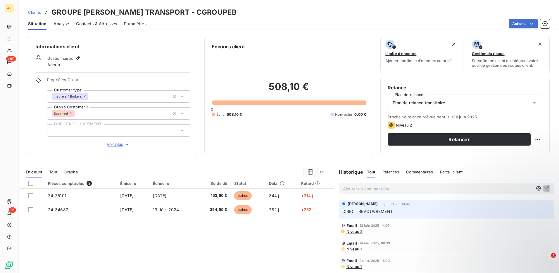
click at [532, 103] on icon at bounding box center [535, 103] width 6 height 6
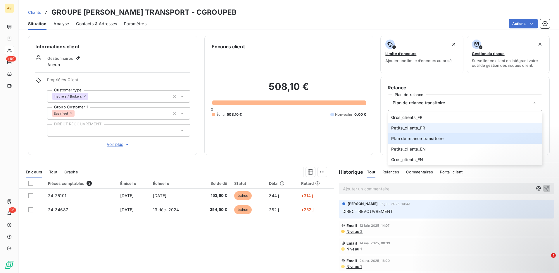
click at [403, 128] on span "Petits_clients_FR" at bounding box center [408, 128] width 34 height 6
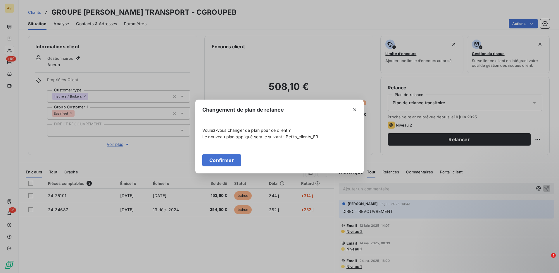
drag, startPoint x: 218, startPoint y: 159, endPoint x: 135, endPoint y: 98, distance: 103.1
click at [217, 159] on button "Confirmer" at bounding box center [221, 160] width 39 height 12
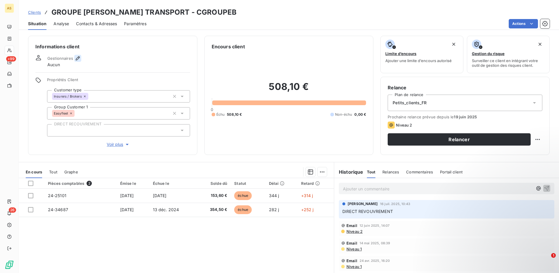
click at [80, 59] on icon "button" at bounding box center [78, 58] width 6 height 6
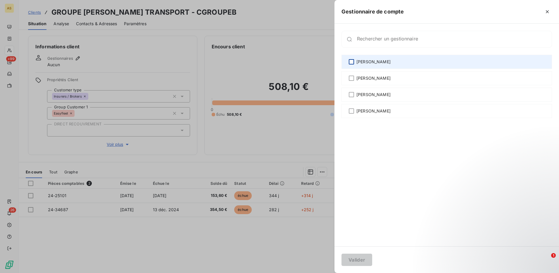
click at [352, 62] on div at bounding box center [351, 61] width 5 height 5
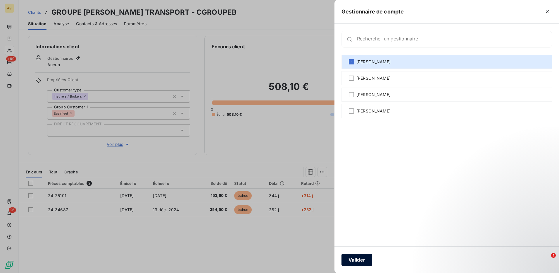
click at [361, 257] on button "Valider" at bounding box center [357, 259] width 31 height 12
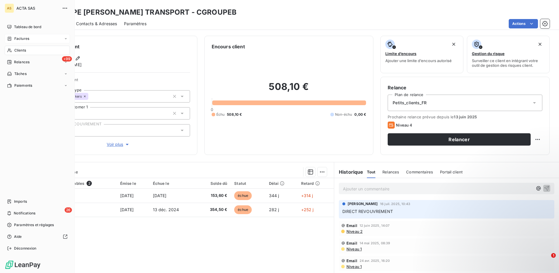
drag, startPoint x: 21, startPoint y: 48, endPoint x: 43, endPoint y: 43, distance: 22.5
click at [21, 48] on span "Clients" at bounding box center [20, 50] width 12 height 5
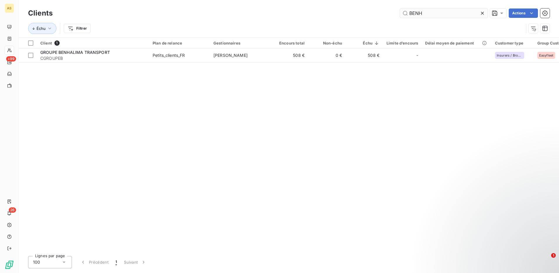
drag, startPoint x: 422, startPoint y: 13, endPoint x: 404, endPoint y: 12, distance: 18.7
click at [405, 12] on input "BENH" at bounding box center [444, 12] width 88 height 9
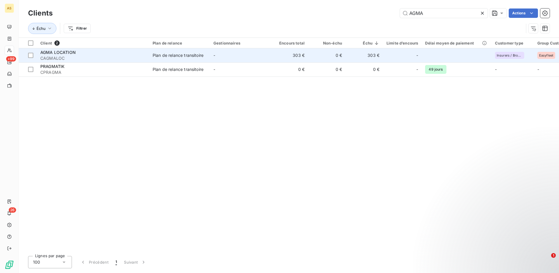
type input "AGMA"
click at [185, 54] on div "Plan de relance transitoire" at bounding box center [178, 55] width 51 height 6
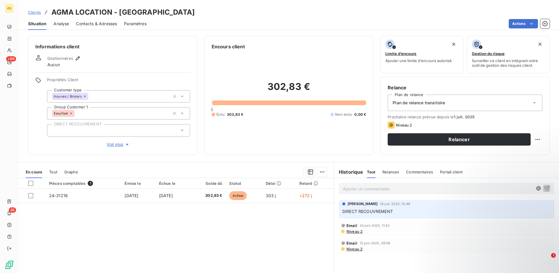
click at [532, 102] on icon at bounding box center [535, 103] width 6 height 6
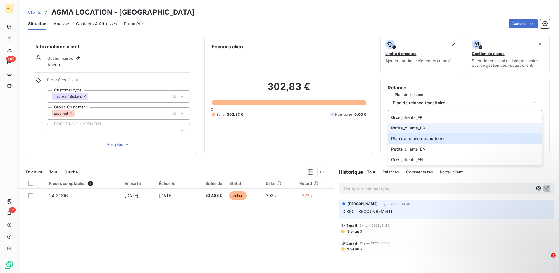
click at [402, 127] on span "Petits_clients_FR" at bounding box center [408, 128] width 34 height 6
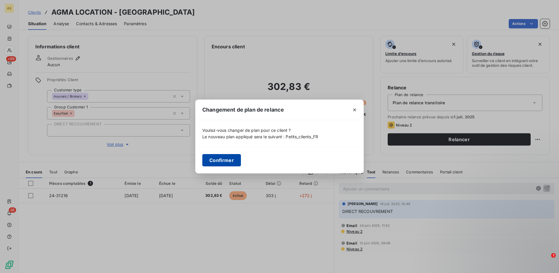
click at [230, 157] on button "Confirmer" at bounding box center [221, 160] width 39 height 12
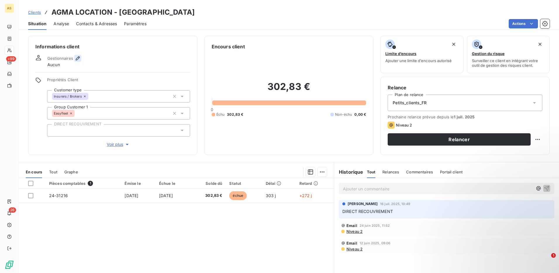
click at [77, 57] on icon "button" at bounding box center [78, 58] width 6 height 6
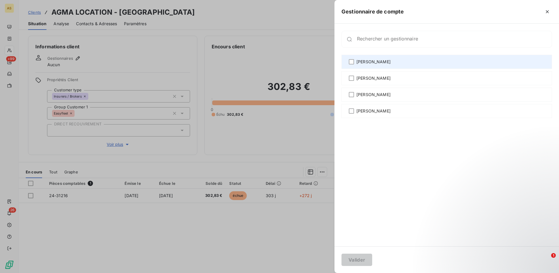
click at [354, 60] on div "[PERSON_NAME]" at bounding box center [447, 62] width 211 height 14
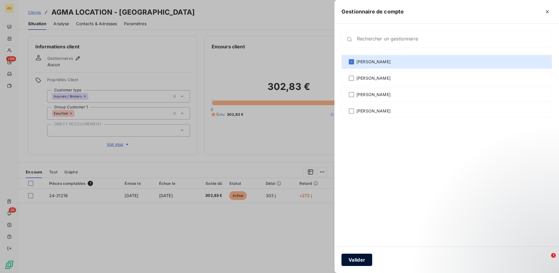
click at [358, 259] on button "Valider" at bounding box center [357, 259] width 31 height 12
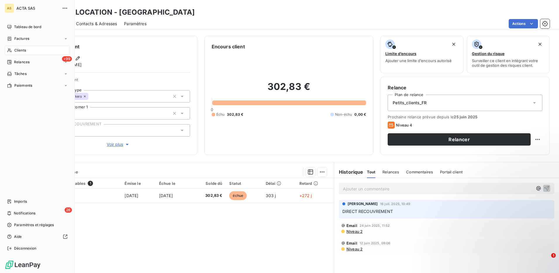
click at [17, 49] on span "Clients" at bounding box center [20, 50] width 12 height 5
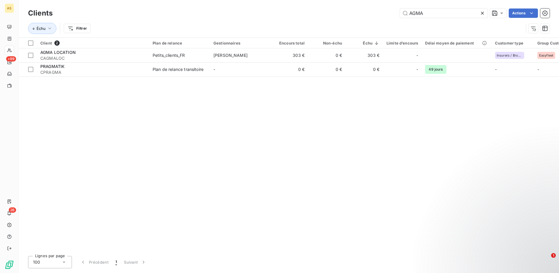
drag, startPoint x: 431, startPoint y: 16, endPoint x: 382, endPoint y: 15, distance: 48.2
click at [384, 15] on div "AGMA Actions" at bounding box center [305, 12] width 490 height 9
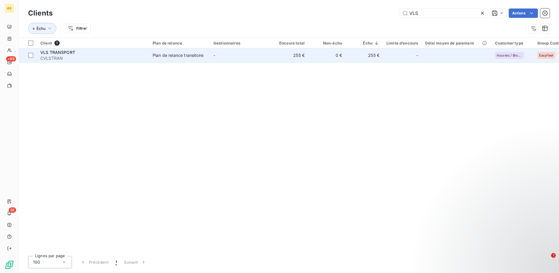
type input "VLS"
click at [185, 57] on div "Plan de relance transitoire" at bounding box center [178, 55] width 51 height 6
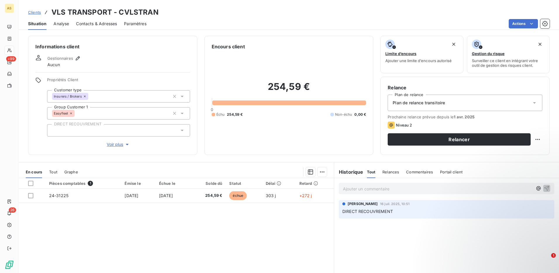
click at [532, 104] on icon at bounding box center [535, 103] width 6 height 6
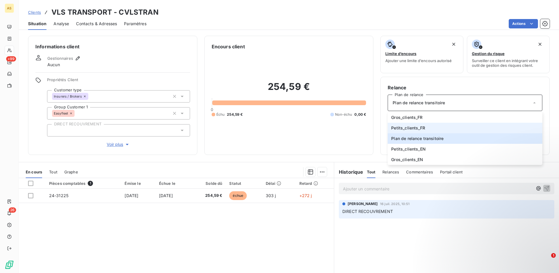
click at [407, 127] on span "Petits_clients_FR" at bounding box center [408, 128] width 34 height 6
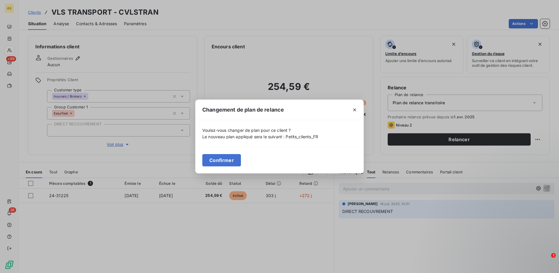
drag, startPoint x: 211, startPoint y: 160, endPoint x: 123, endPoint y: 83, distance: 117.1
click at [211, 160] on button "Confirmer" at bounding box center [221, 160] width 39 height 12
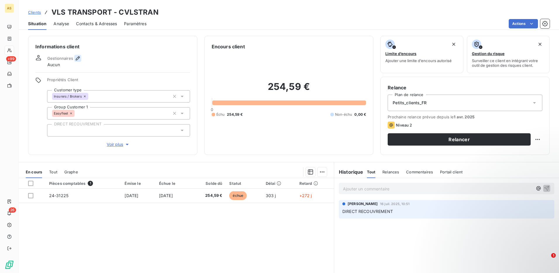
click at [78, 57] on icon "button" at bounding box center [78, 58] width 4 height 4
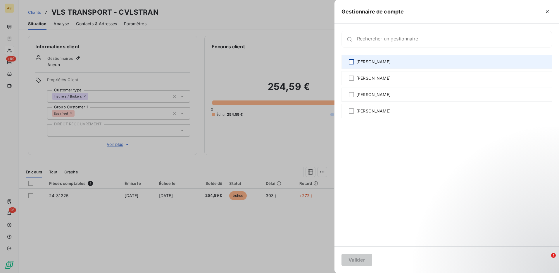
click at [354, 63] on div at bounding box center [351, 61] width 5 height 5
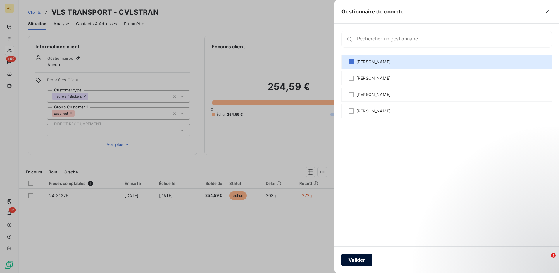
click at [354, 263] on button "Valider" at bounding box center [357, 259] width 31 height 12
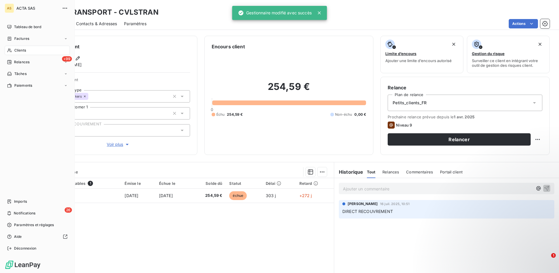
drag, startPoint x: 18, startPoint y: 50, endPoint x: 252, endPoint y: 21, distance: 235.3
click at [18, 50] on span "Clients" at bounding box center [20, 50] width 12 height 5
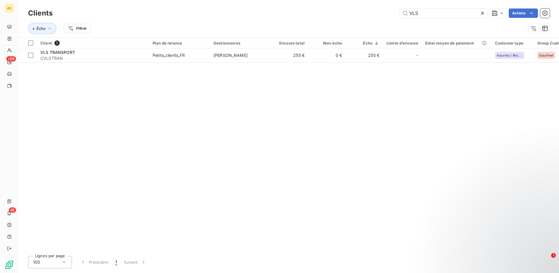
drag, startPoint x: 426, startPoint y: 12, endPoint x: 398, endPoint y: 13, distance: 28.4
click at [398, 13] on div "VLS Actions" at bounding box center [305, 12] width 490 height 9
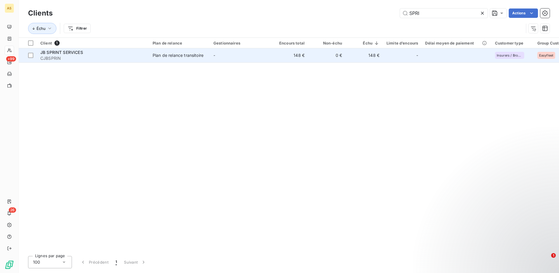
type input "SPRI"
click at [201, 57] on div "Plan de relance transitoire" at bounding box center [178, 55] width 51 height 6
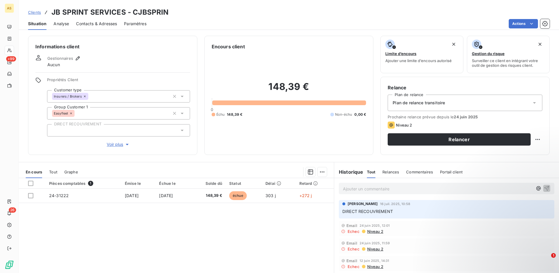
click at [526, 103] on div "Plan de relance transitoire" at bounding box center [465, 102] width 155 height 16
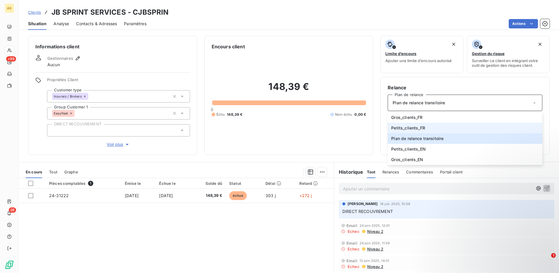
click at [424, 129] on li "Petits_clients_FR" at bounding box center [465, 128] width 155 height 11
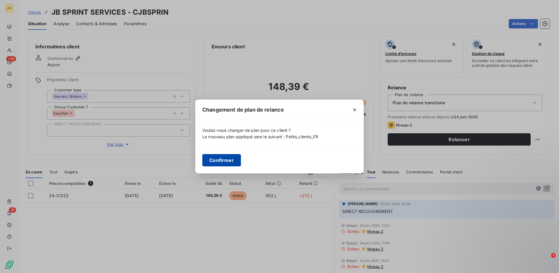
click at [226, 160] on button "Confirmer" at bounding box center [221, 160] width 39 height 12
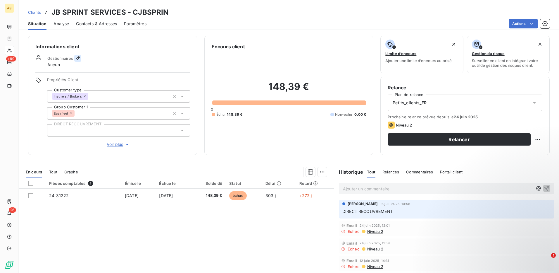
click at [75, 59] on icon "button" at bounding box center [78, 58] width 6 height 6
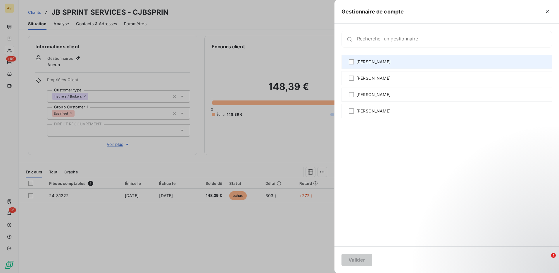
click at [355, 62] on div "[PERSON_NAME]" at bounding box center [447, 62] width 211 height 14
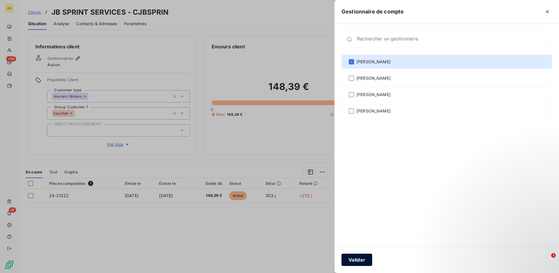
click at [353, 260] on button "Valider" at bounding box center [357, 259] width 31 height 12
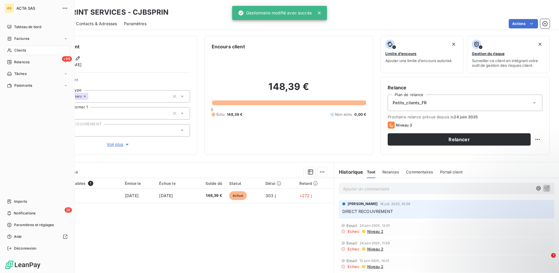
click at [16, 51] on span "Clients" at bounding box center [20, 50] width 12 height 5
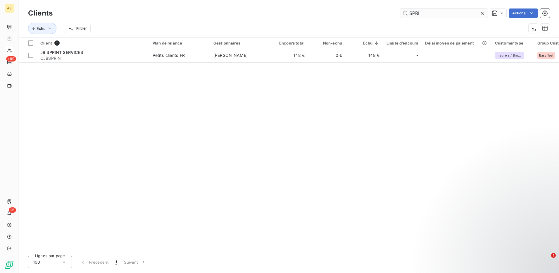
drag, startPoint x: 424, startPoint y: 13, endPoint x: 401, endPoint y: 11, distance: 22.3
click at [401, 11] on input "SPRI" at bounding box center [444, 12] width 88 height 9
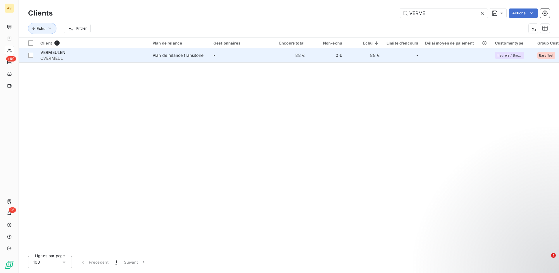
type input "VERME"
click at [170, 54] on div "Plan de relance transitoire" at bounding box center [178, 55] width 51 height 6
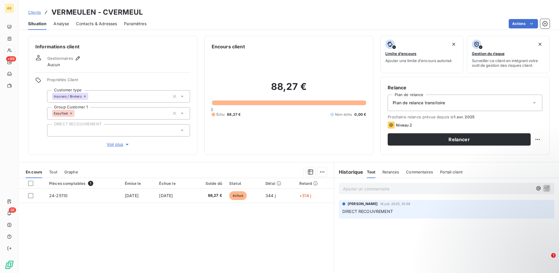
click at [532, 104] on icon at bounding box center [535, 103] width 6 height 6
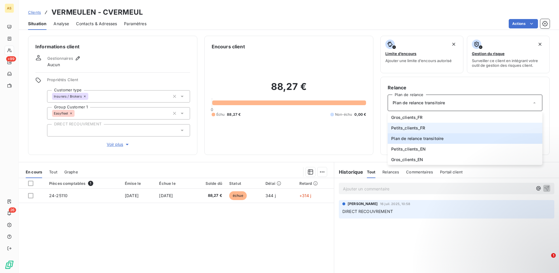
click at [398, 130] on span "Petits_clients_FR" at bounding box center [408, 128] width 34 height 6
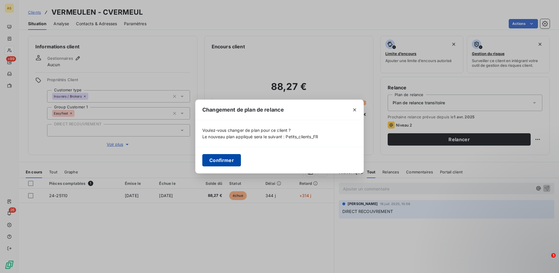
drag, startPoint x: 224, startPoint y: 158, endPoint x: 125, endPoint y: 63, distance: 136.7
click at [223, 158] on button "Confirmer" at bounding box center [221, 160] width 39 height 12
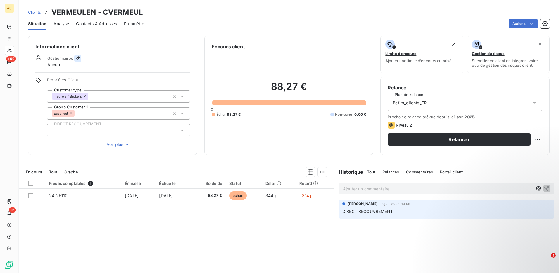
click at [75, 55] on icon "button" at bounding box center [78, 58] width 6 height 6
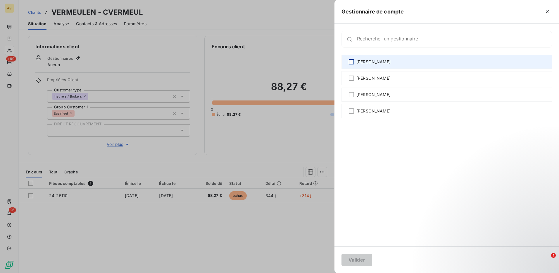
click at [353, 64] on div at bounding box center [351, 61] width 5 height 5
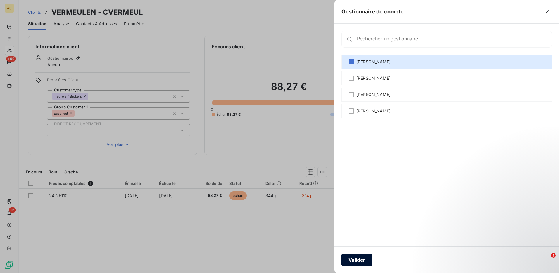
click at [358, 260] on button "Valider" at bounding box center [357, 259] width 31 height 12
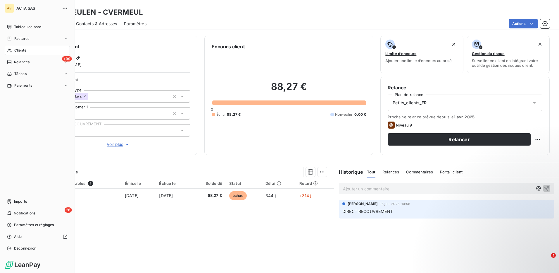
click at [23, 48] on span "Clients" at bounding box center [20, 50] width 12 height 5
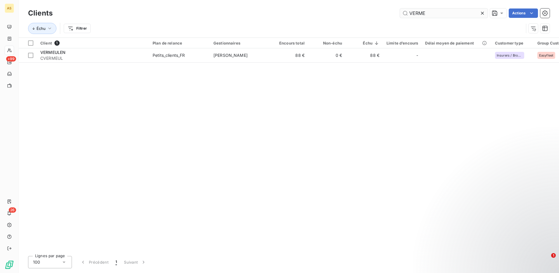
click at [484, 13] on icon at bounding box center [483, 13] width 6 height 6
